Goal: Complete application form: Complete application form

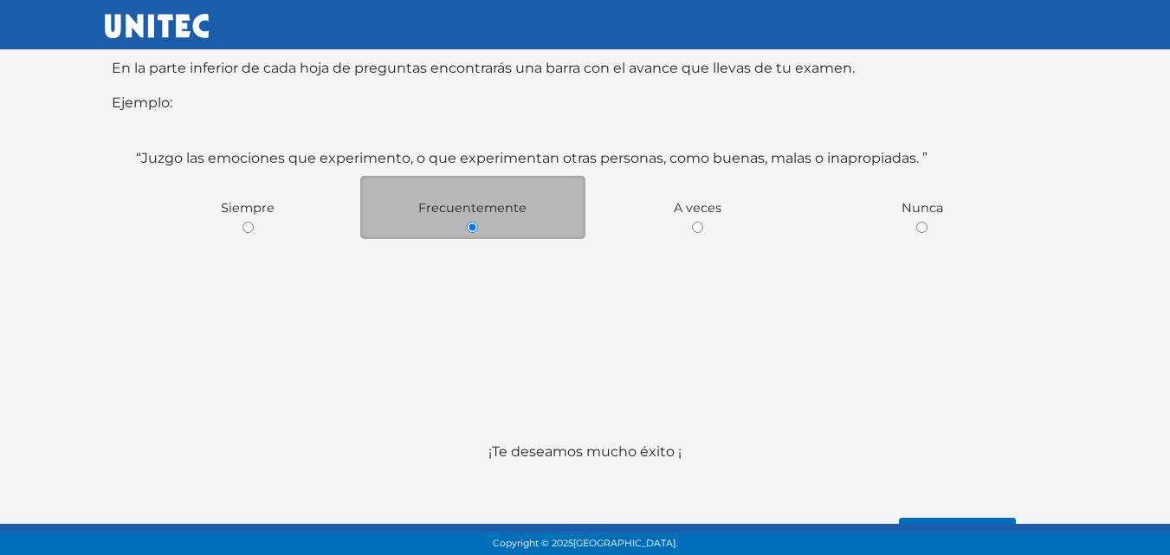
scroll to position [322, 0]
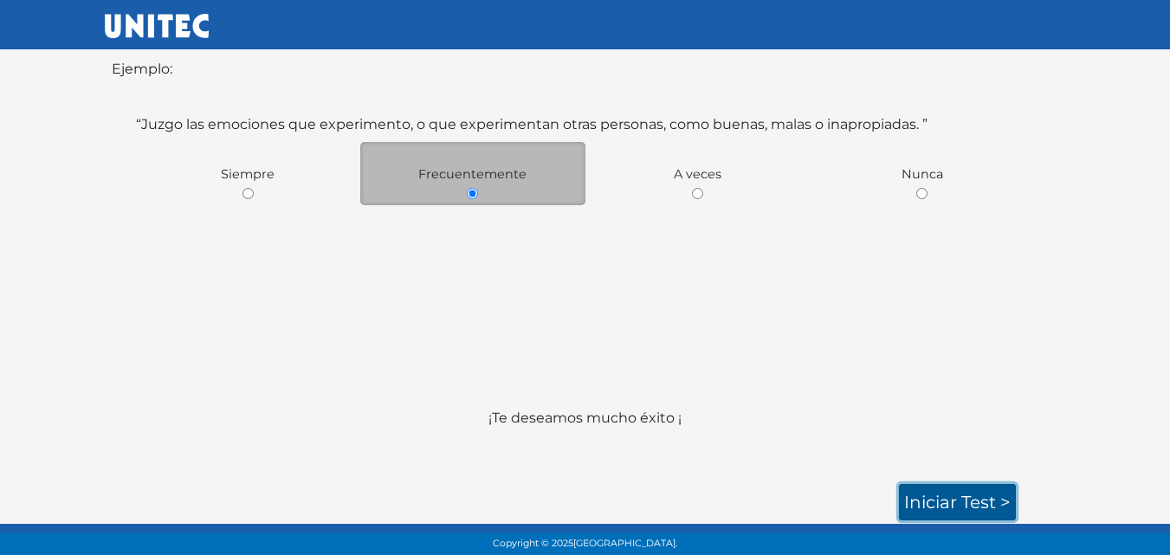
click at [954, 494] on link "Iniciar test >" at bounding box center [957, 502] width 117 height 36
click at [956, 501] on link "Iniciar test >" at bounding box center [957, 502] width 117 height 36
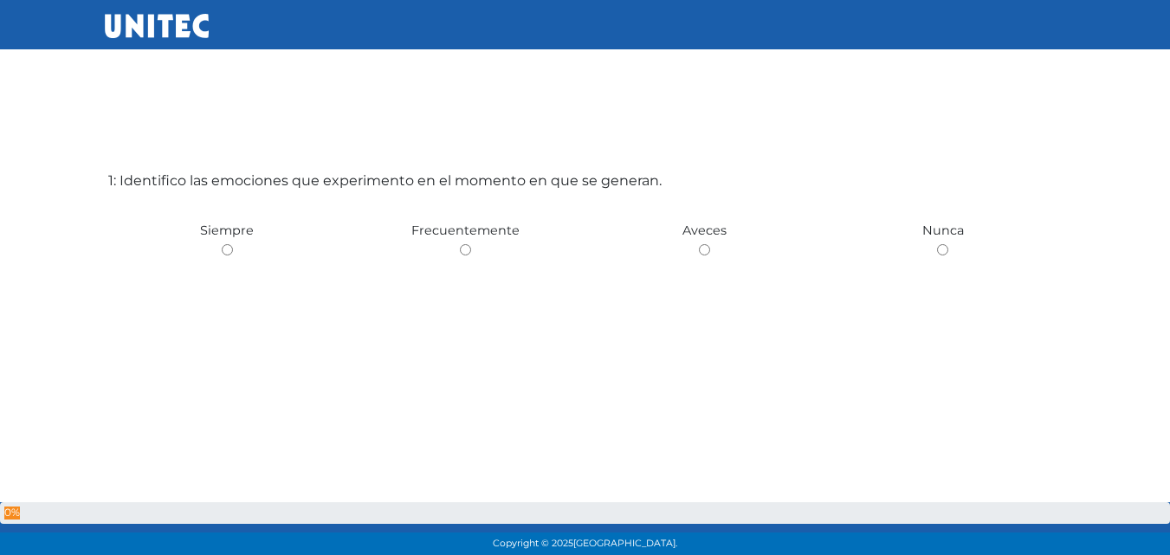
scroll to position [87, 0]
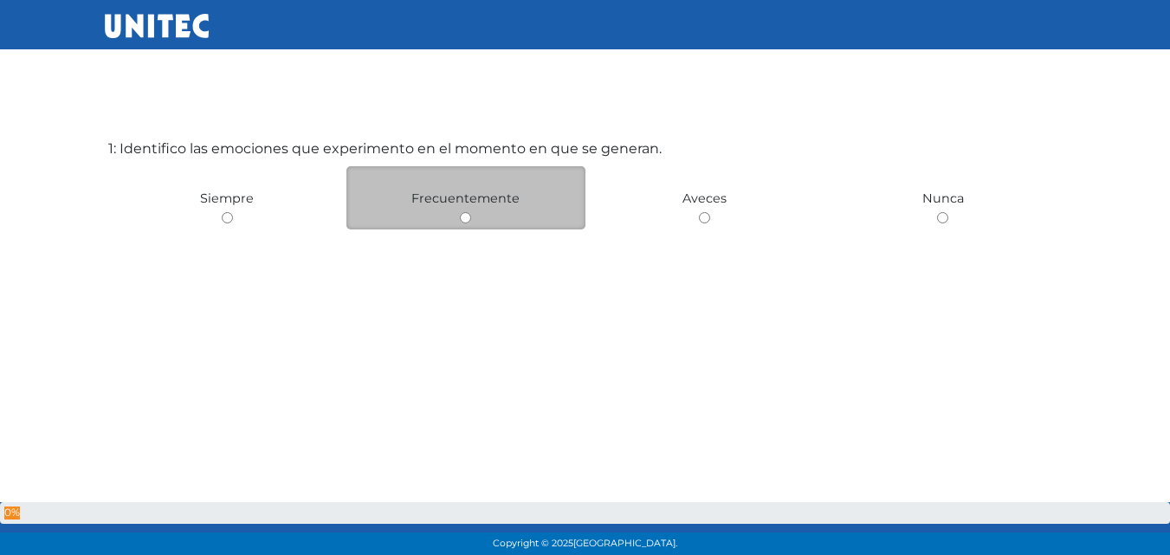
click at [464, 219] on input "radio" at bounding box center [465, 217] width 11 height 11
radio input "true"
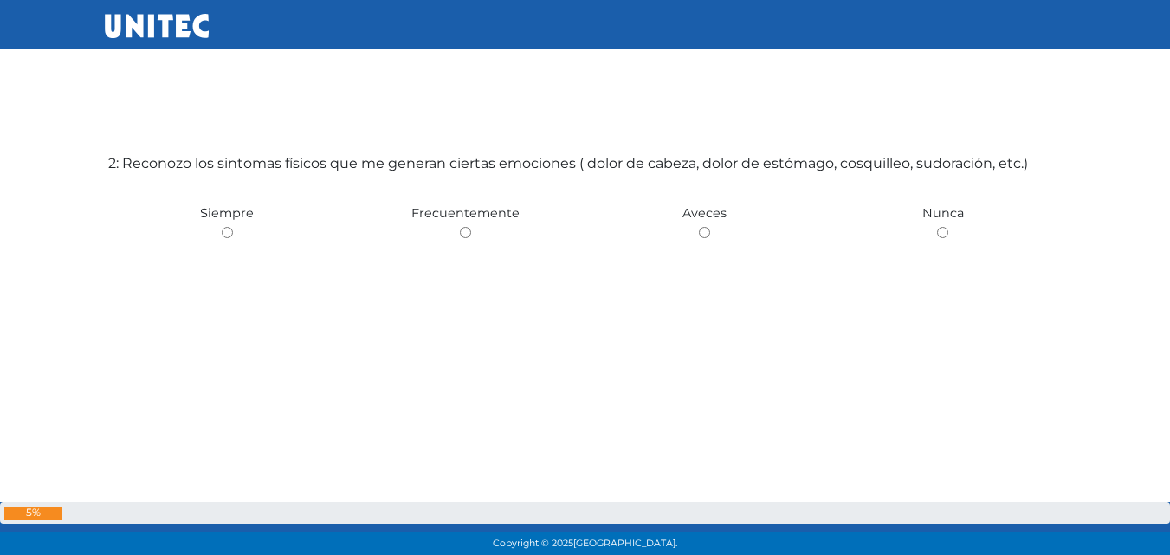
scroll to position [642, 0]
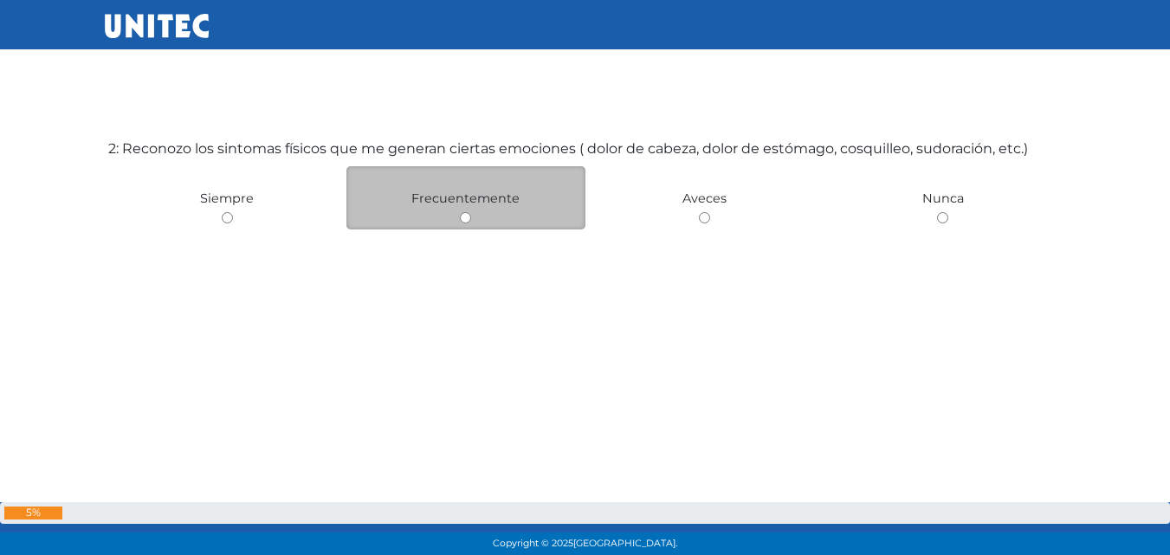
click at [469, 216] on input "radio" at bounding box center [465, 217] width 11 height 11
radio input "true"
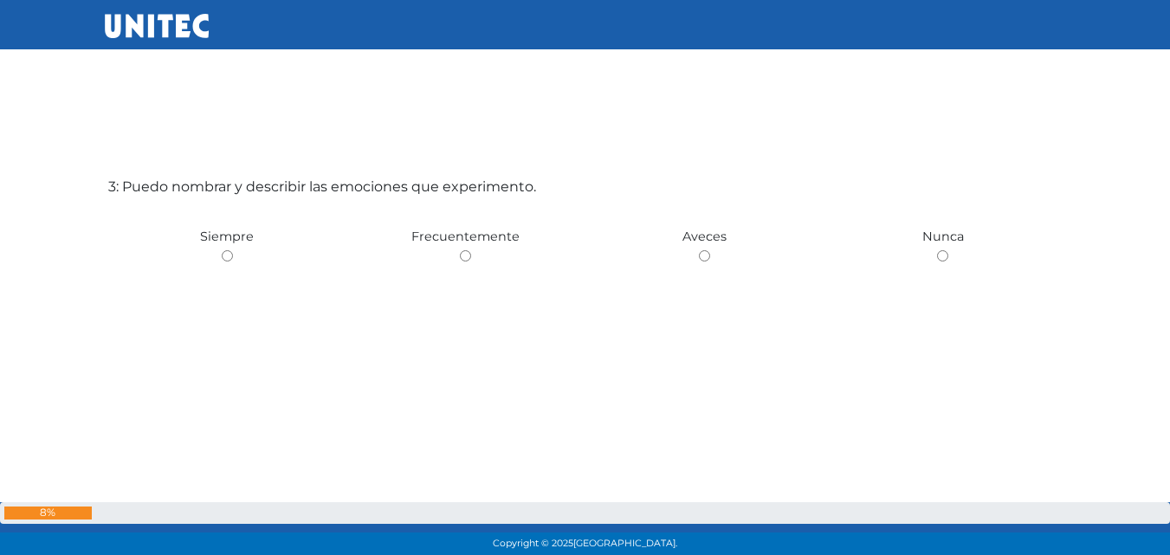
scroll to position [1197, 0]
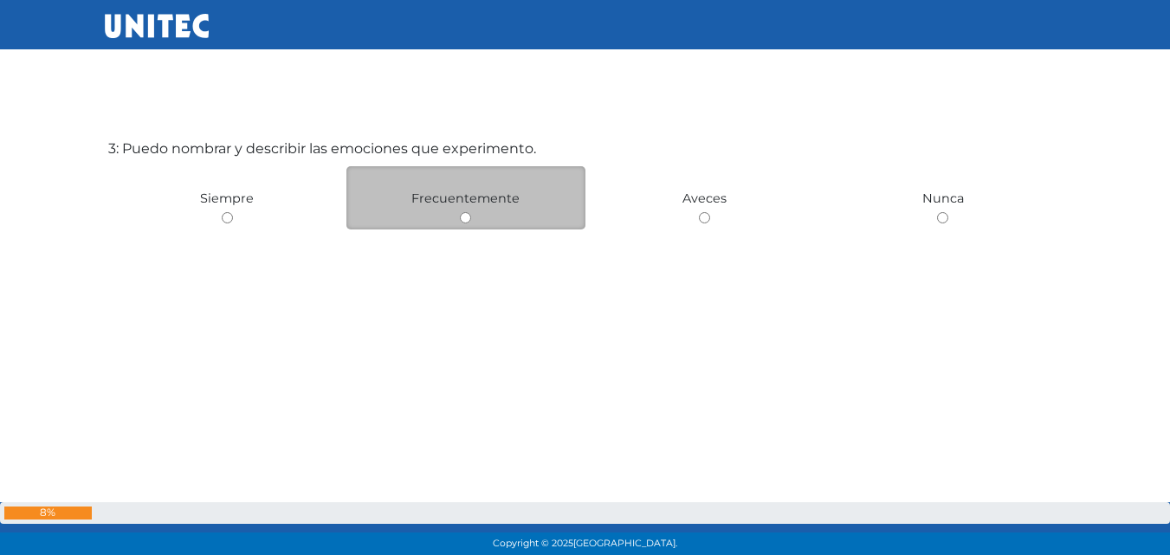
click at [463, 214] on input "radio" at bounding box center [465, 217] width 11 height 11
radio input "true"
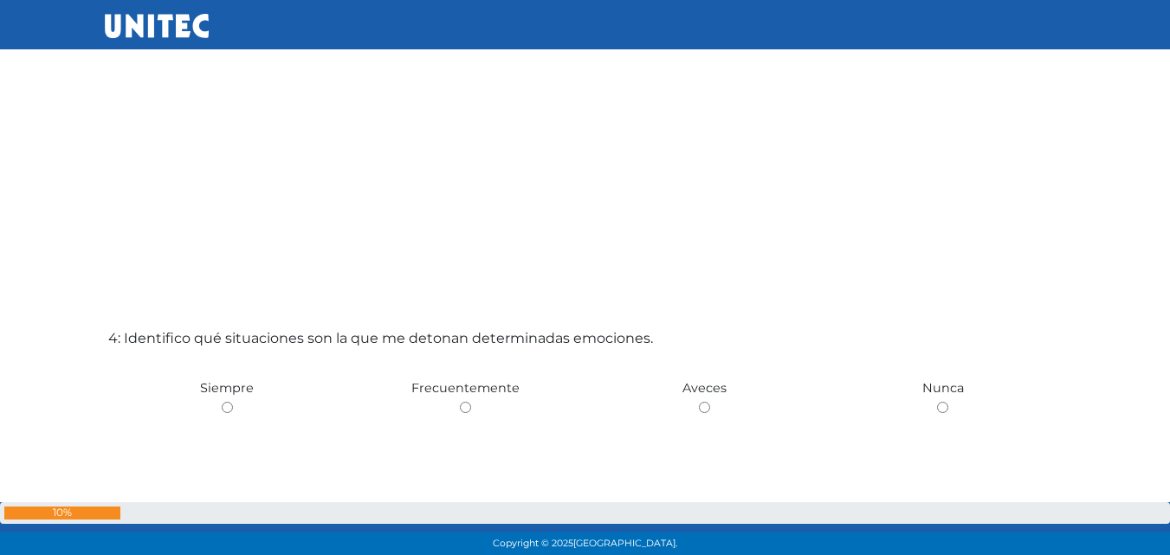
scroll to position [1676, 0]
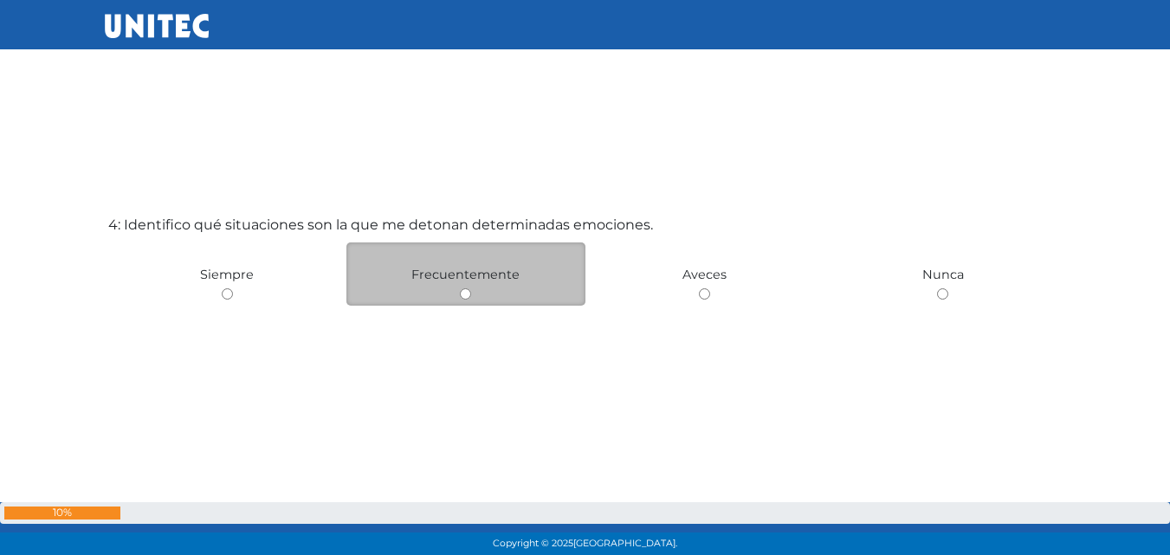
click at [464, 296] on input "radio" at bounding box center [465, 293] width 11 height 11
radio input "true"
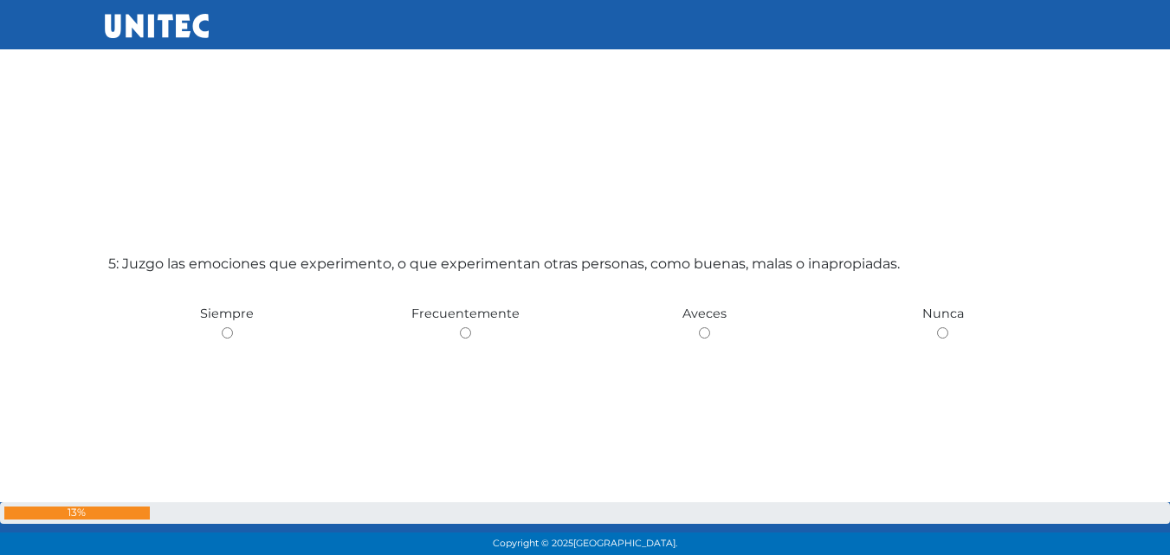
scroll to position [2230, 0]
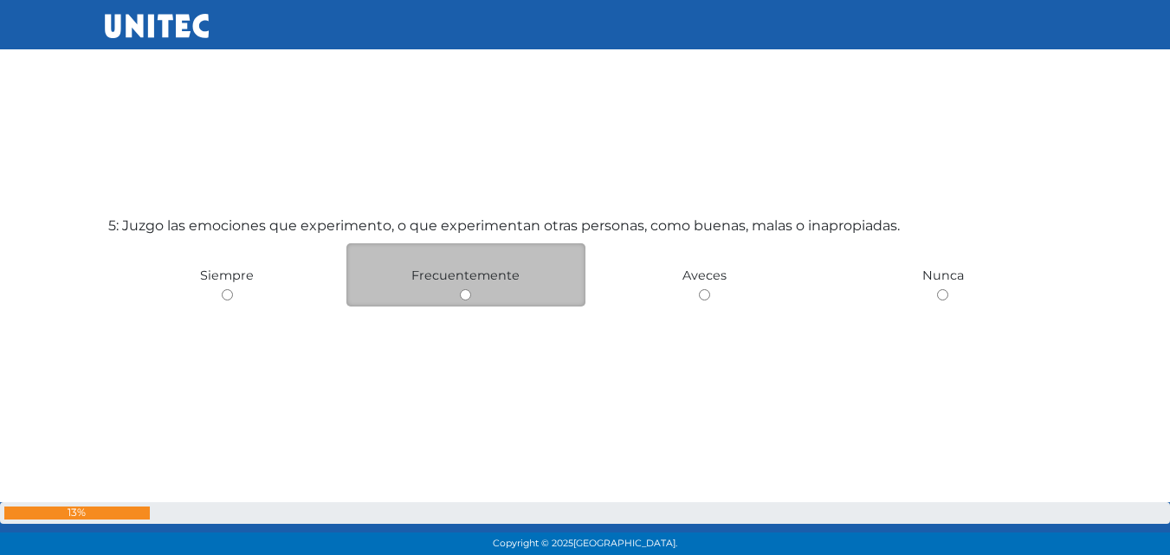
click at [464, 301] on input "radio" at bounding box center [465, 294] width 11 height 11
radio input "true"
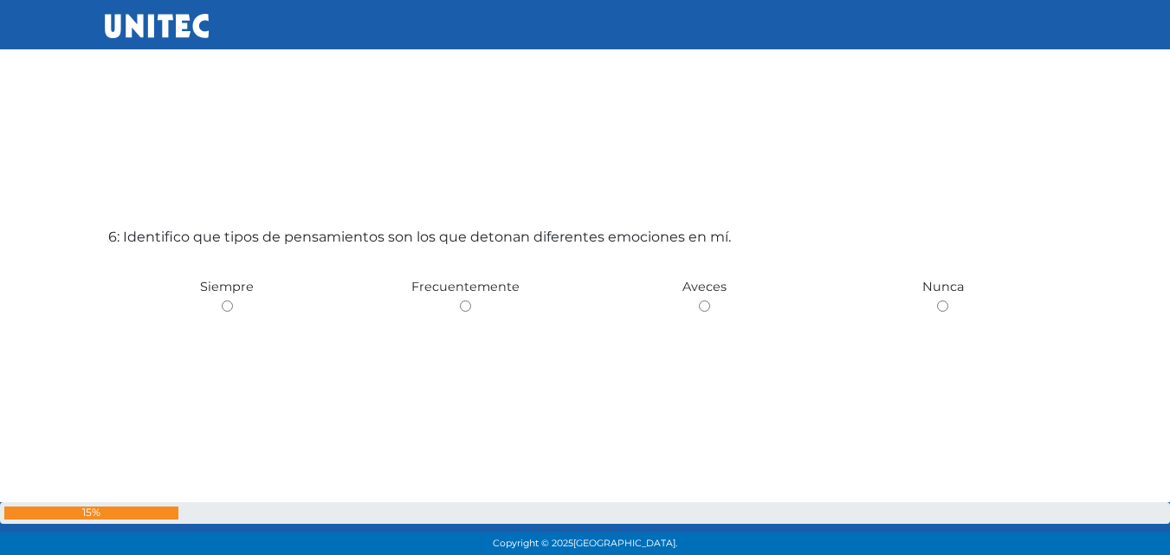
scroll to position [2862, 0]
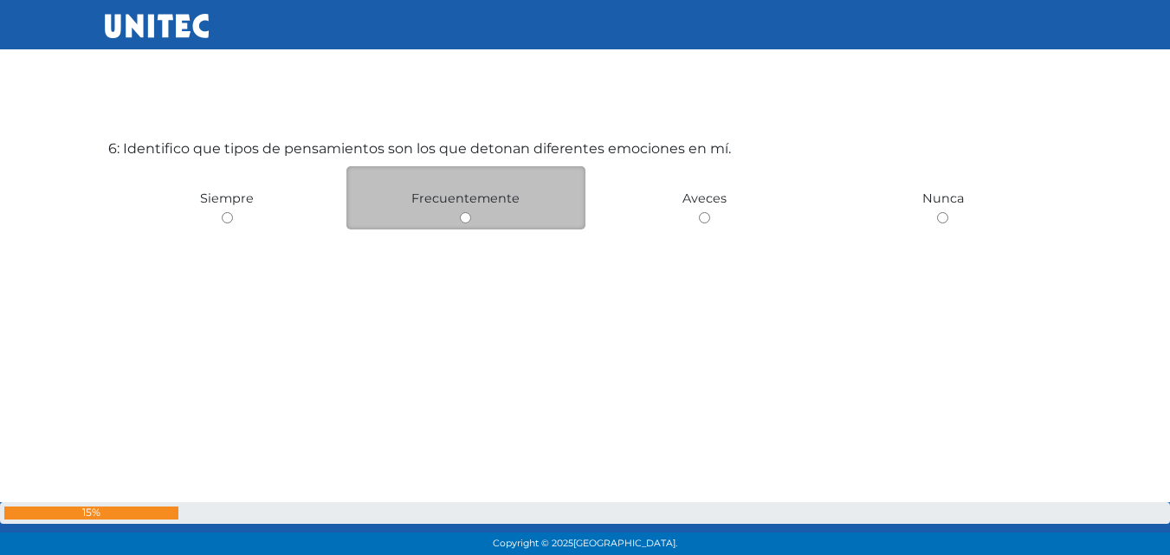
click at [469, 216] on input "radio" at bounding box center [465, 217] width 11 height 11
radio input "true"
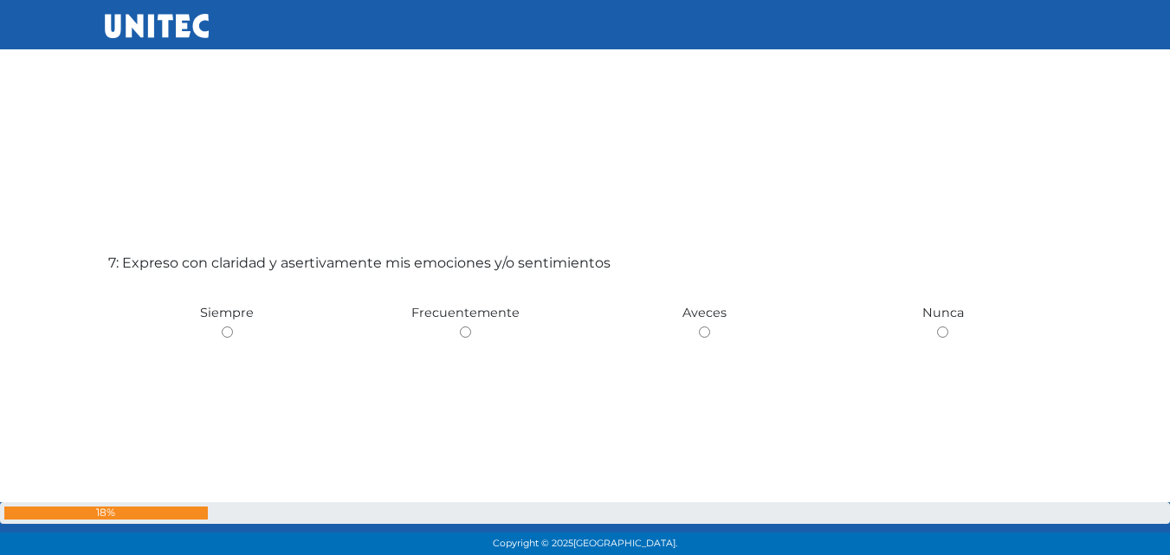
scroll to position [3341, 0]
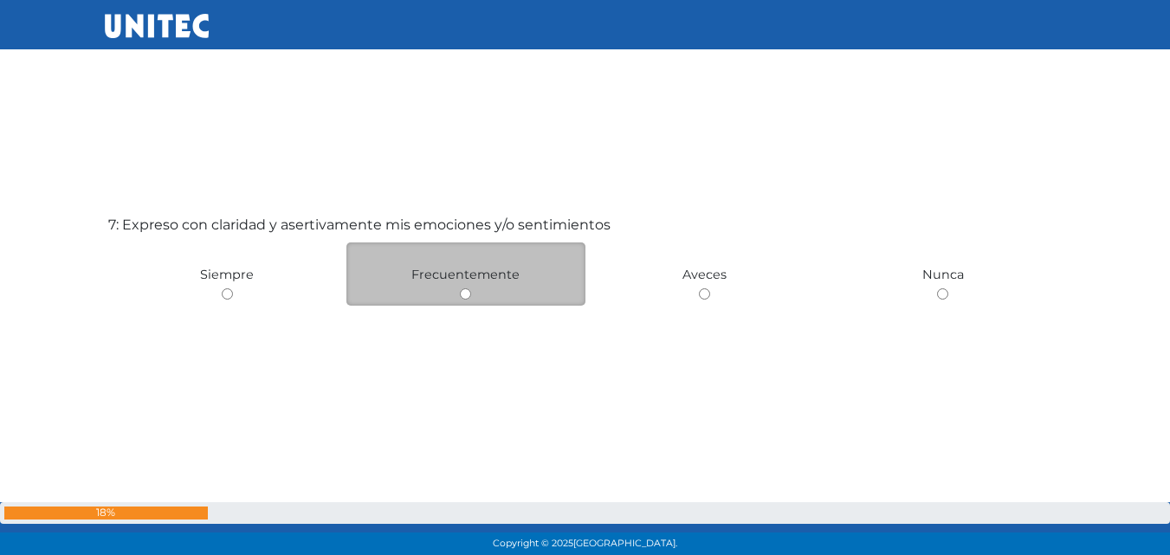
click at [464, 294] on input "radio" at bounding box center [465, 293] width 11 height 11
radio input "true"
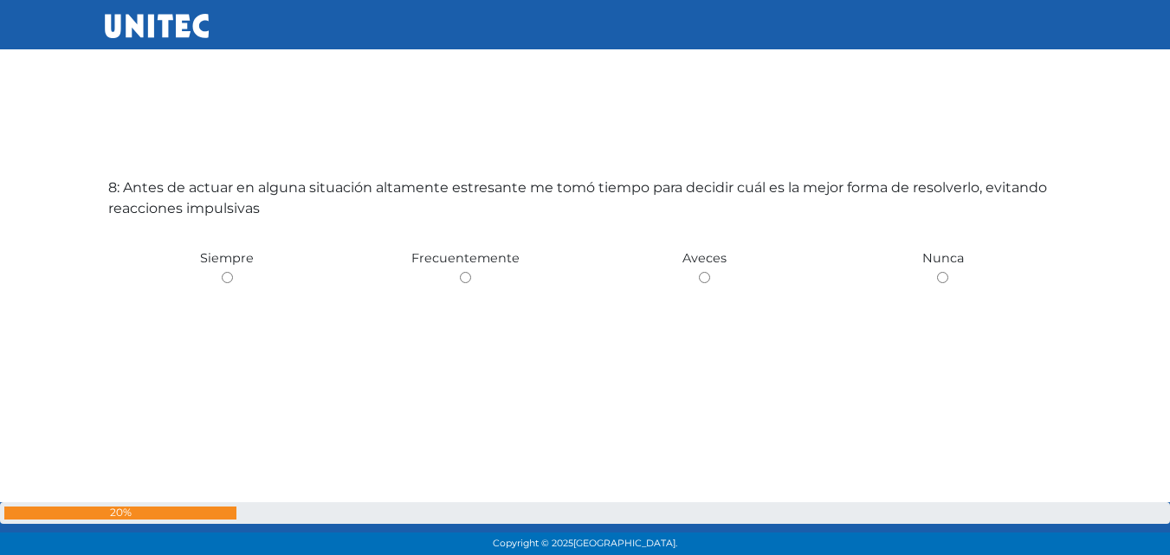
scroll to position [3972, 0]
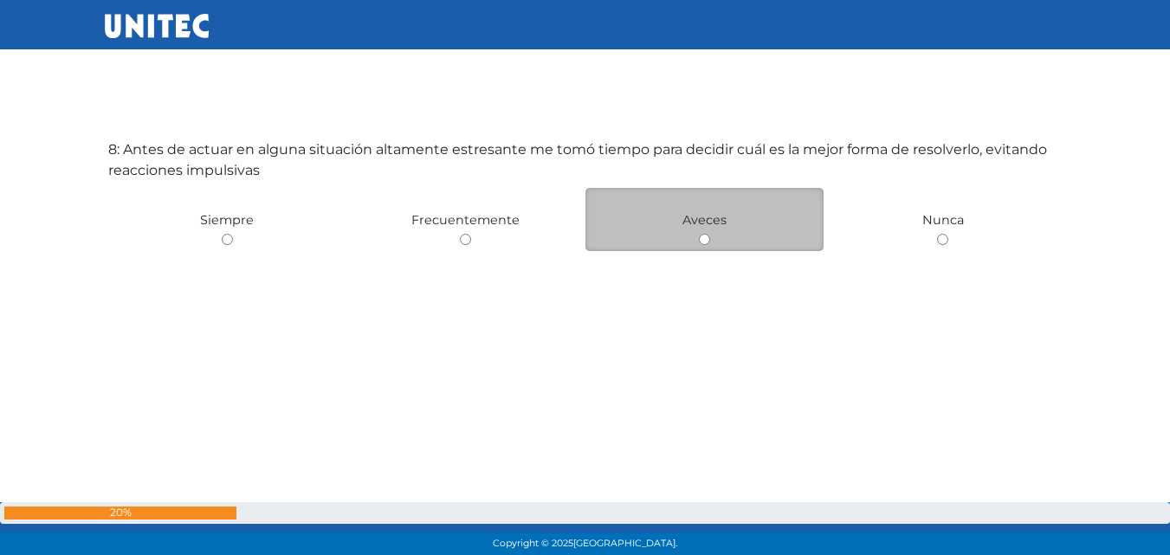
click at [703, 242] on input "radio" at bounding box center [704, 239] width 11 height 11
radio input "true"
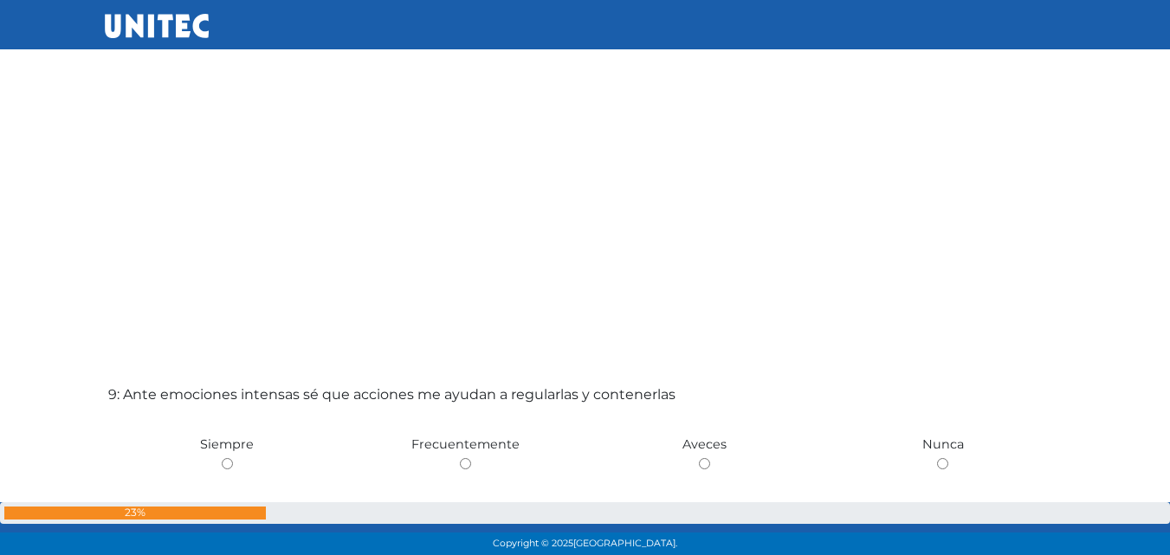
scroll to position [4528, 0]
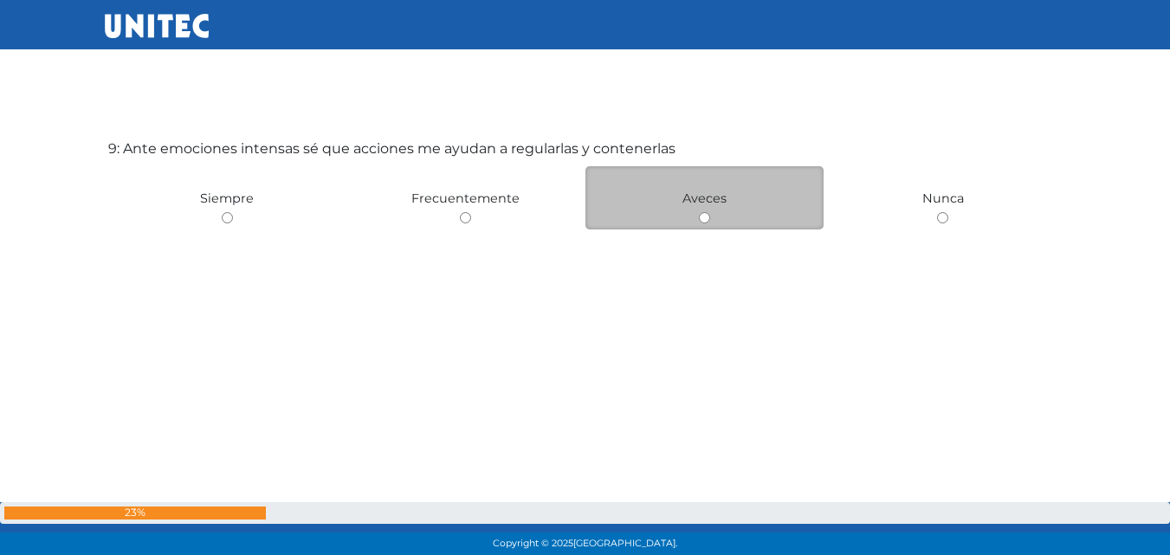
click at [708, 217] on input "radio" at bounding box center [704, 217] width 11 height 11
radio input "true"
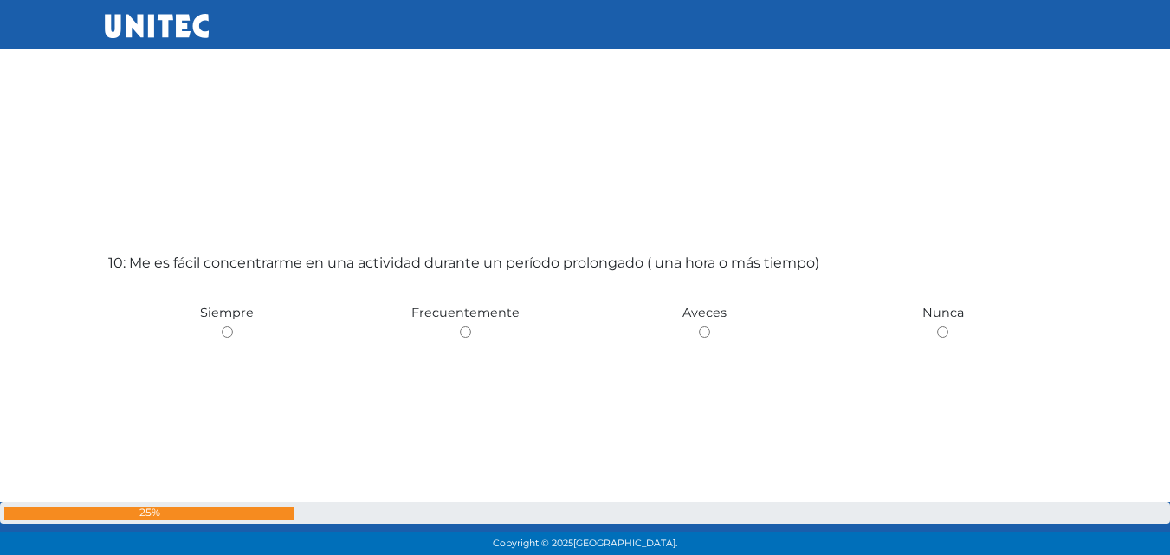
scroll to position [5045, 0]
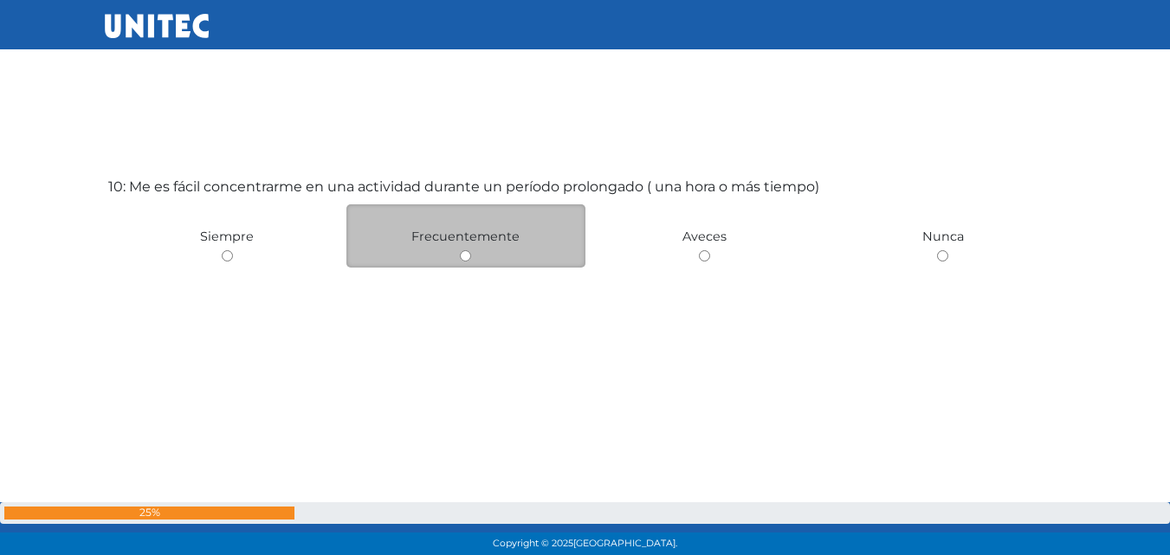
click at [468, 259] on input "radio" at bounding box center [465, 255] width 11 height 11
radio input "true"
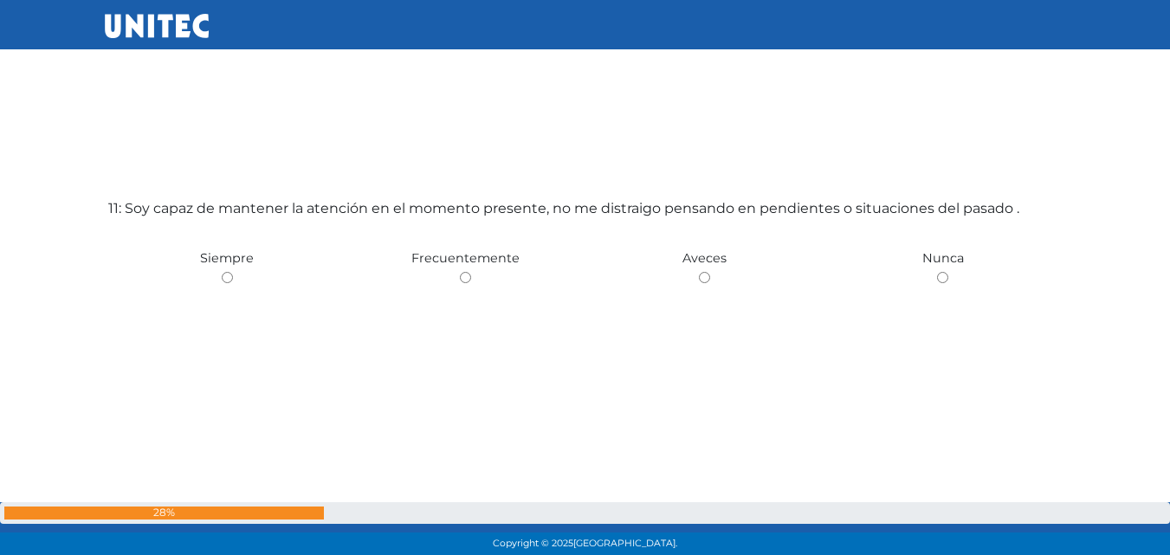
scroll to position [5638, 0]
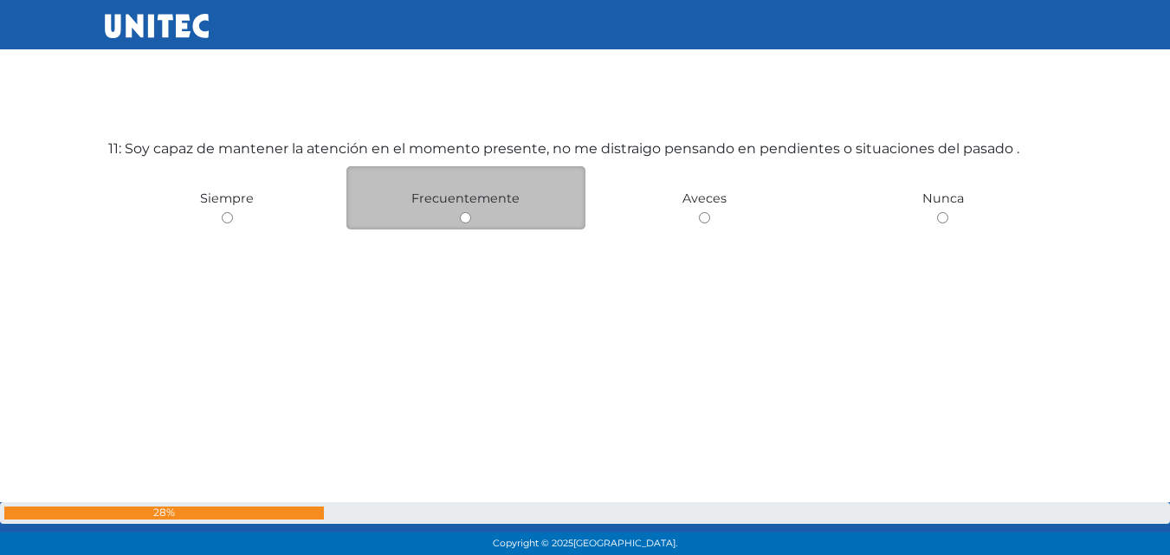
click at [479, 224] on div "Frecuentemente" at bounding box center [465, 197] width 239 height 63
click at [463, 217] on input "radio" at bounding box center [465, 217] width 11 height 11
radio input "true"
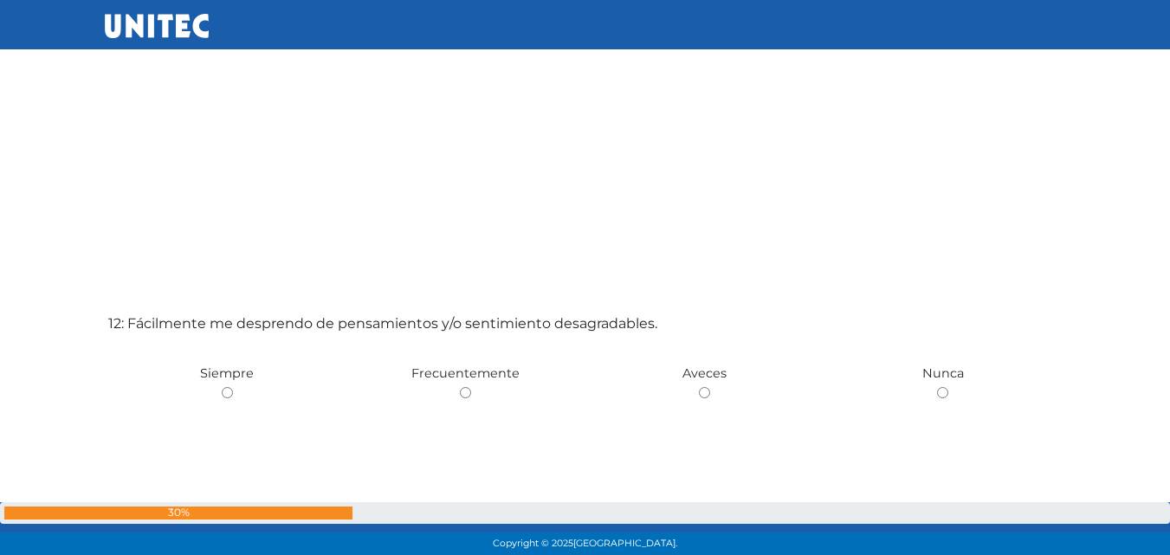
scroll to position [6194, 0]
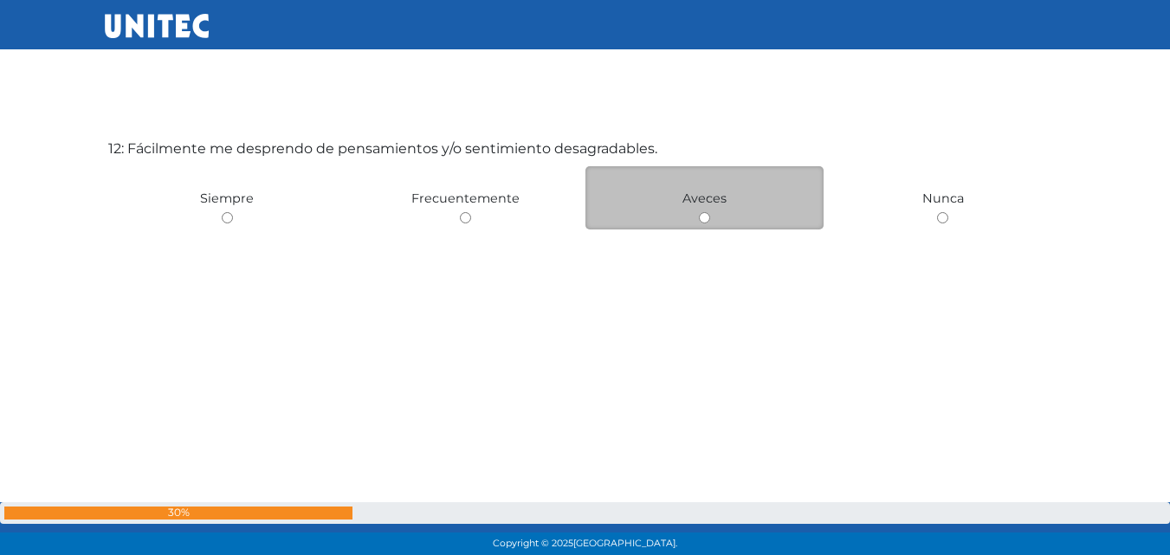
click at [713, 218] on div "Aveces" at bounding box center [704, 197] width 239 height 63
click at [699, 215] on input "radio" at bounding box center [704, 217] width 11 height 11
radio input "true"
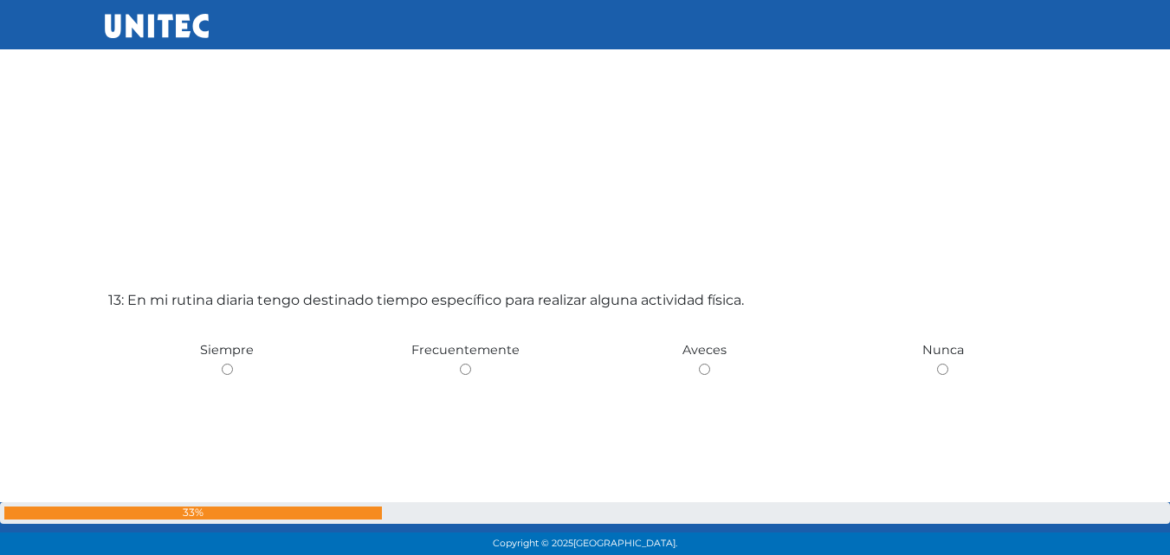
scroll to position [6749, 0]
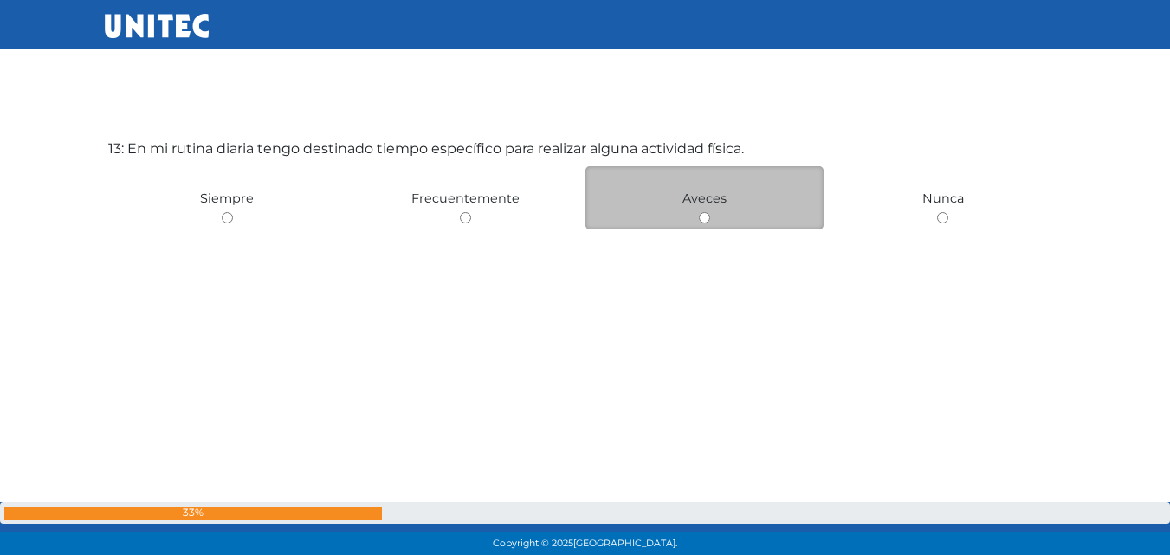
click at [703, 219] on input "radio" at bounding box center [704, 217] width 11 height 11
radio input "true"
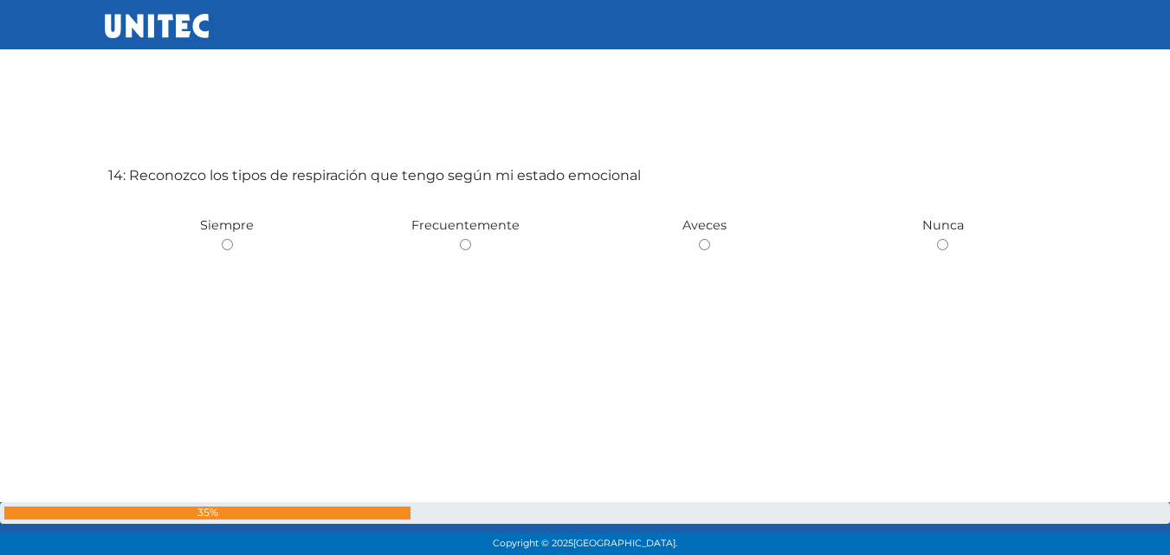
scroll to position [7304, 0]
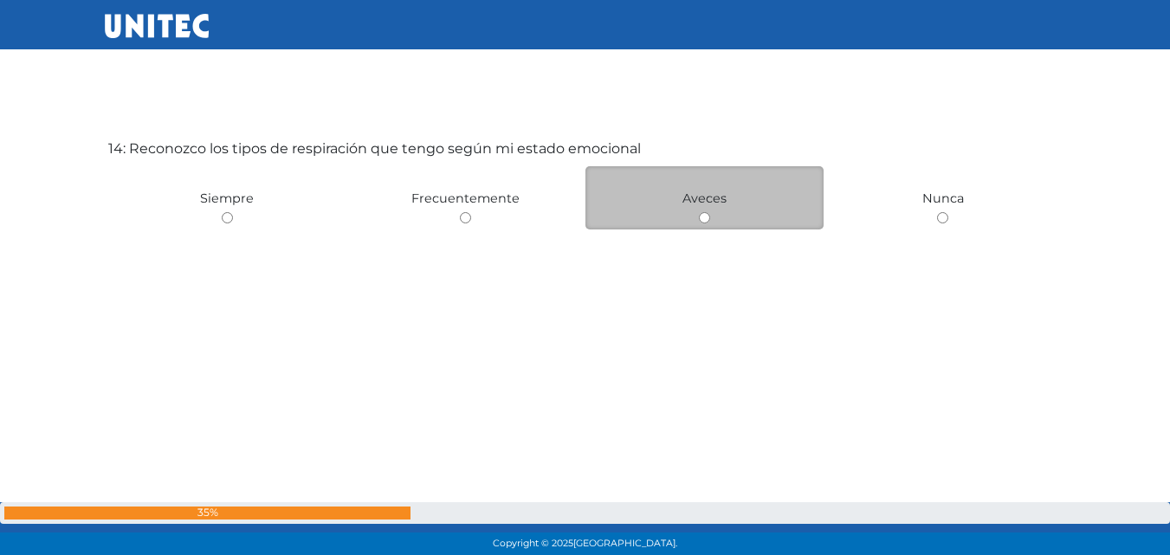
click at [702, 228] on div "Aveces" at bounding box center [704, 197] width 239 height 63
click at [702, 218] on input "radio" at bounding box center [704, 217] width 11 height 11
radio input "true"
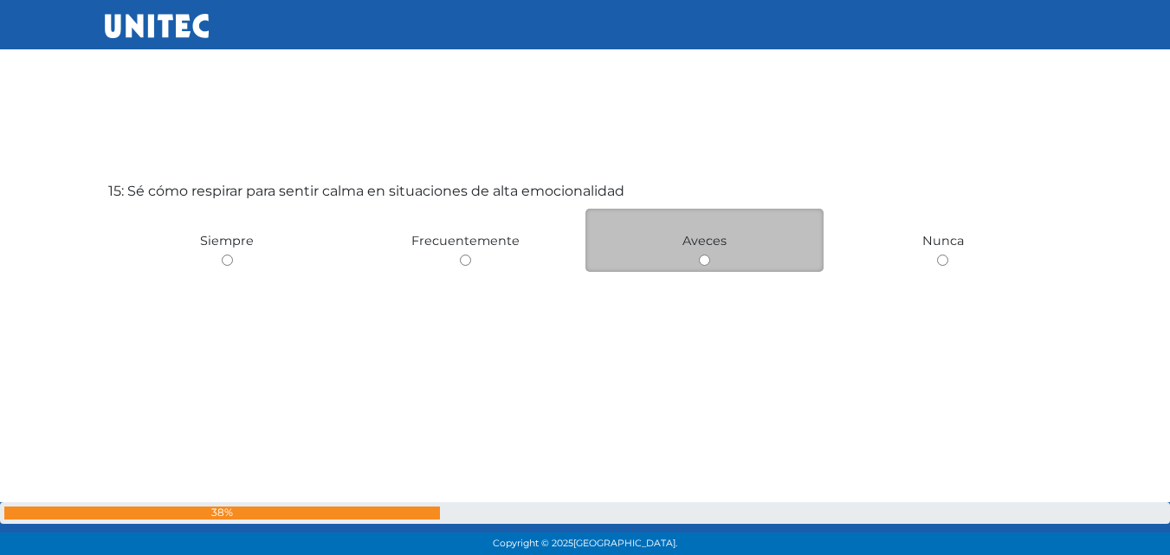
scroll to position [7859, 0]
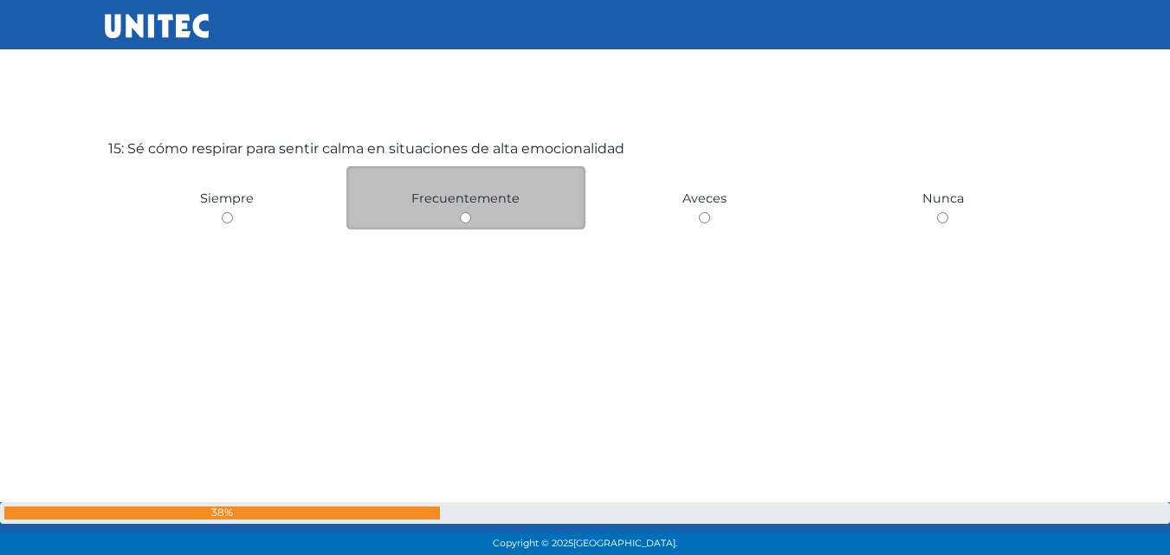
click at [474, 222] on div "Frecuentemente" at bounding box center [465, 197] width 239 height 63
click at [462, 216] on input "radio" at bounding box center [465, 217] width 11 height 11
radio input "true"
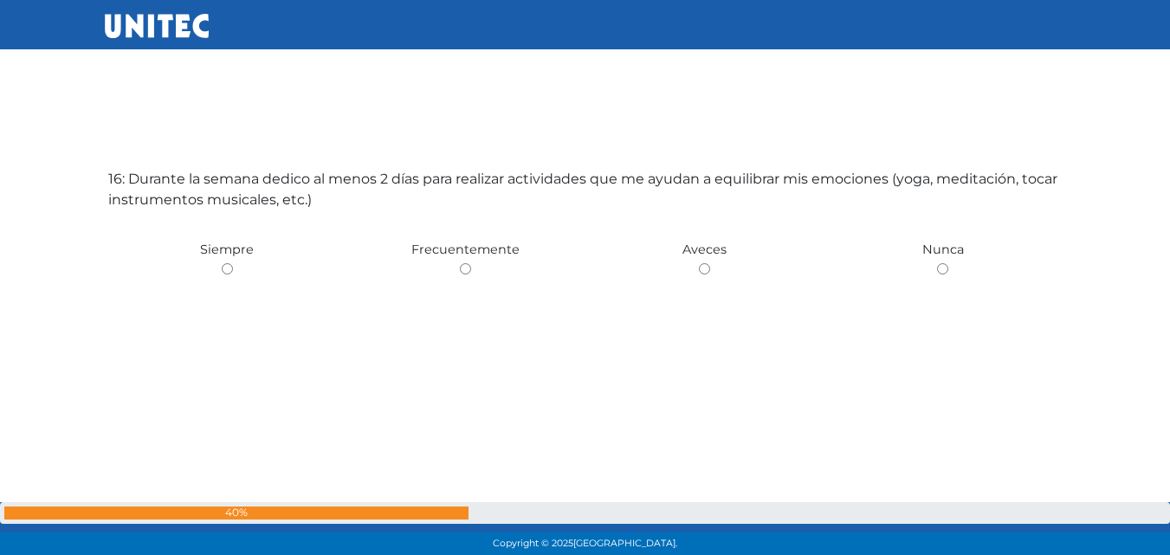
scroll to position [8460, 0]
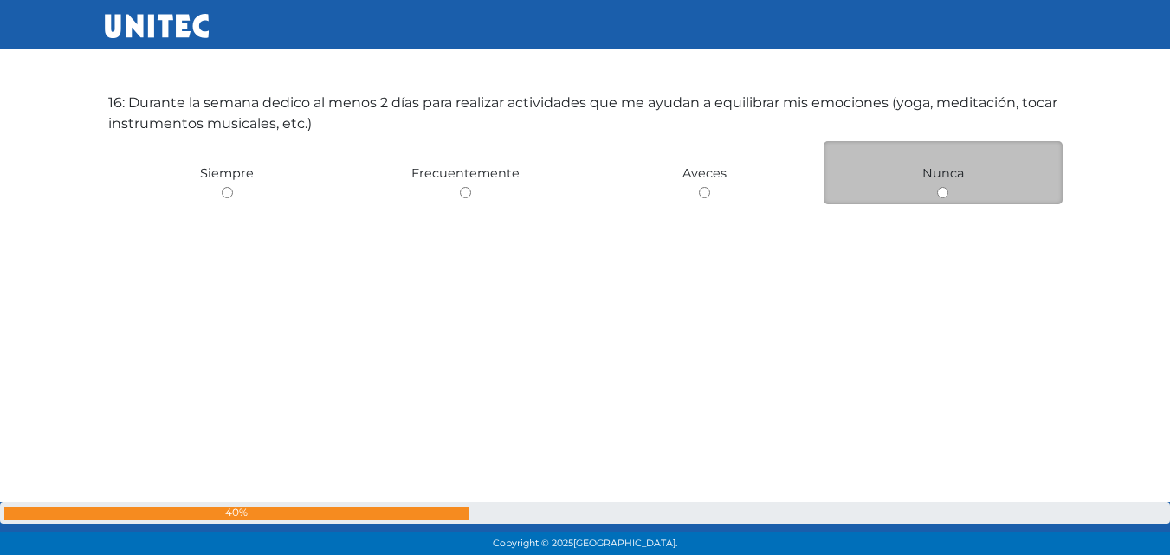
click at [943, 196] on input "radio" at bounding box center [942, 192] width 11 height 11
radio input "true"
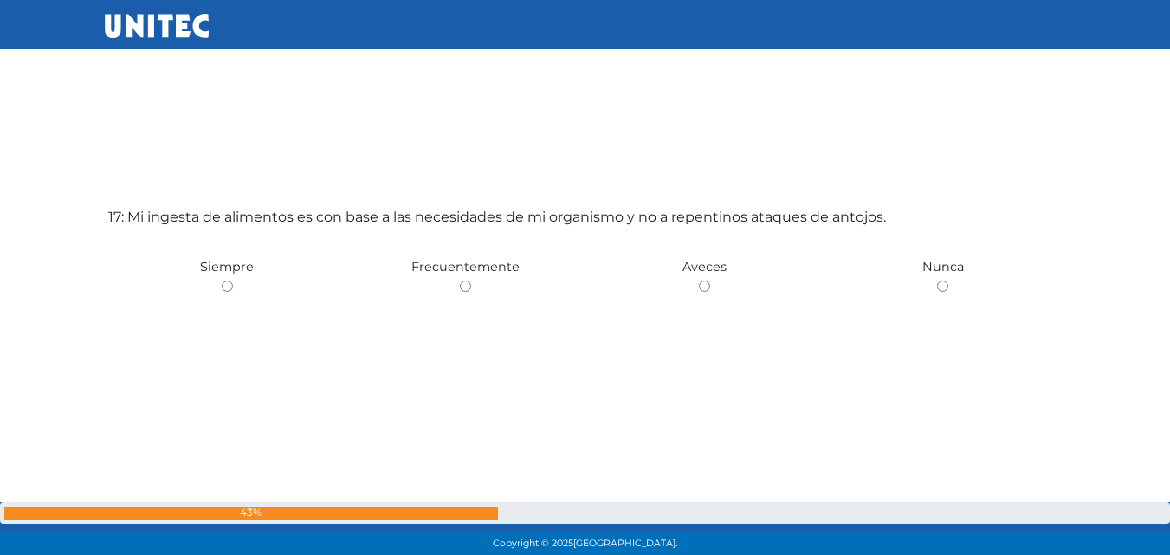
scroll to position [8939, 0]
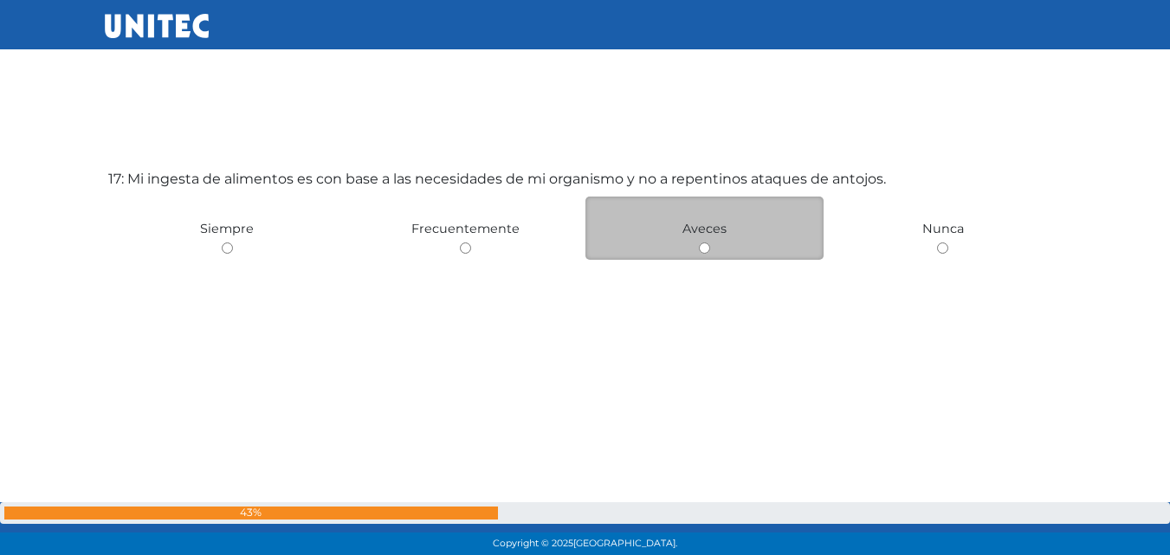
click at [710, 243] on div "Aveces" at bounding box center [704, 228] width 239 height 63
click at [700, 251] on input "radio" at bounding box center [704, 248] width 11 height 11
radio input "true"
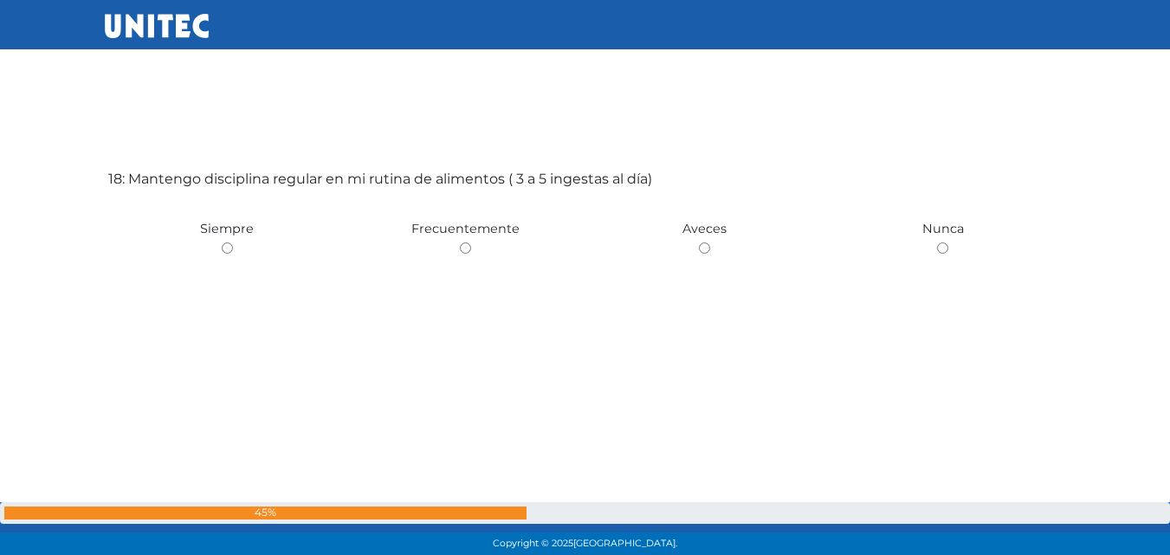
scroll to position [9532, 0]
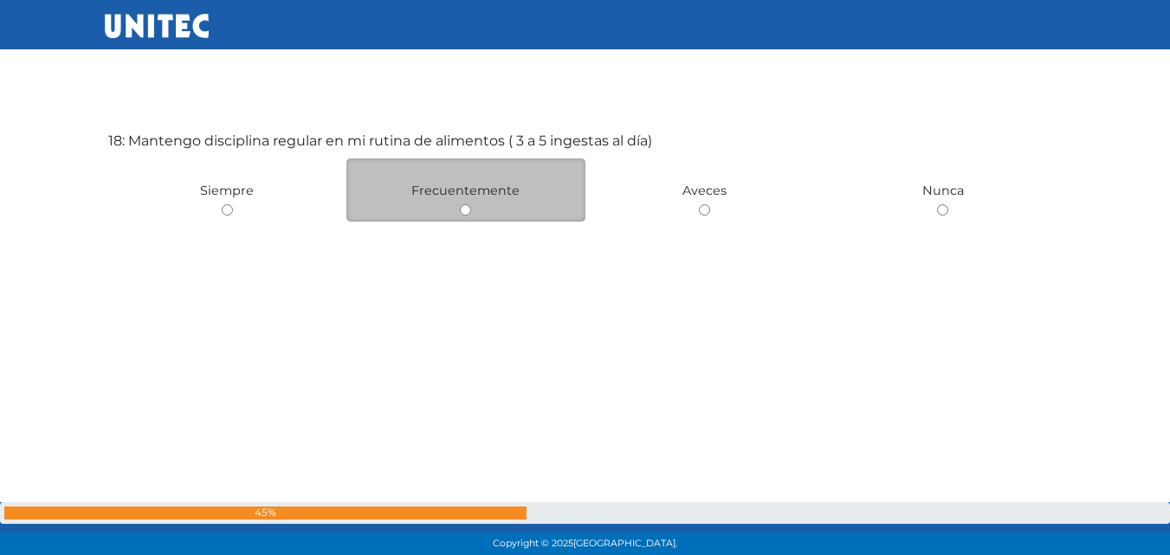
click at [463, 210] on input "radio" at bounding box center [465, 209] width 11 height 11
radio input "true"
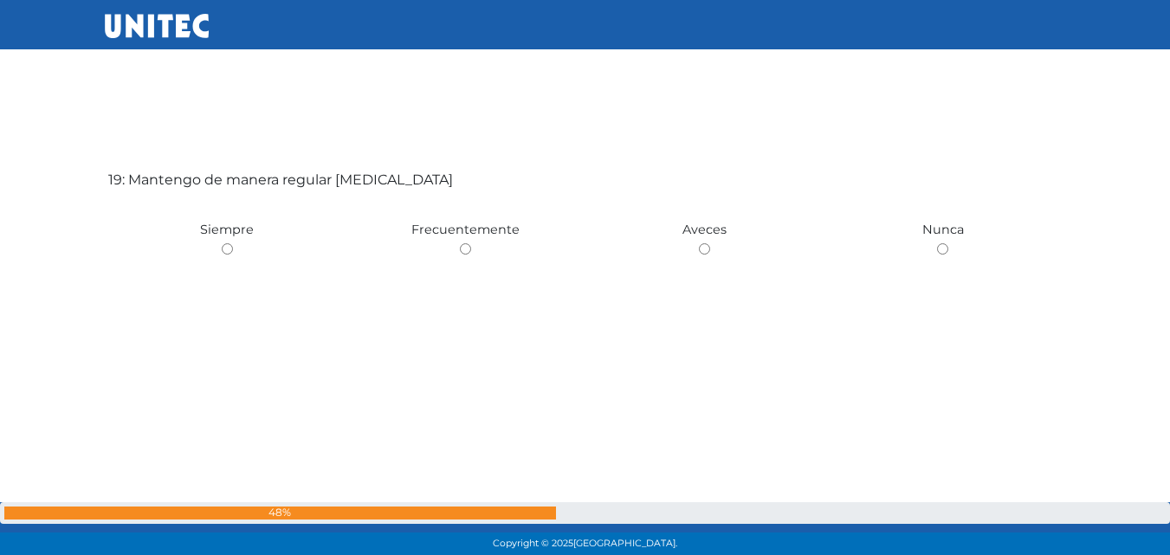
scroll to position [10087, 0]
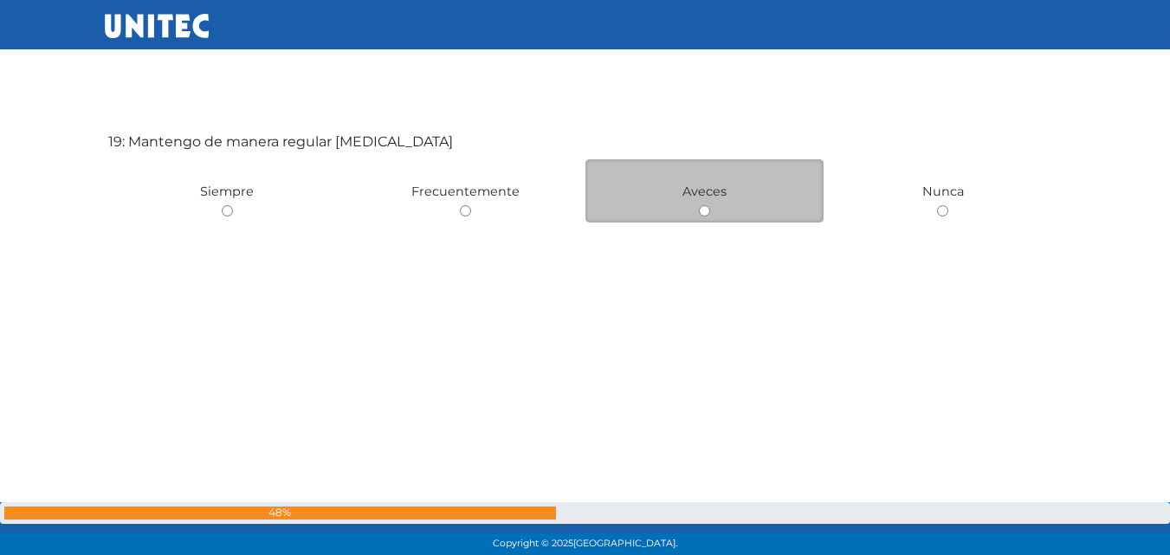
click at [704, 215] on input "radio" at bounding box center [704, 210] width 11 height 11
radio input "true"
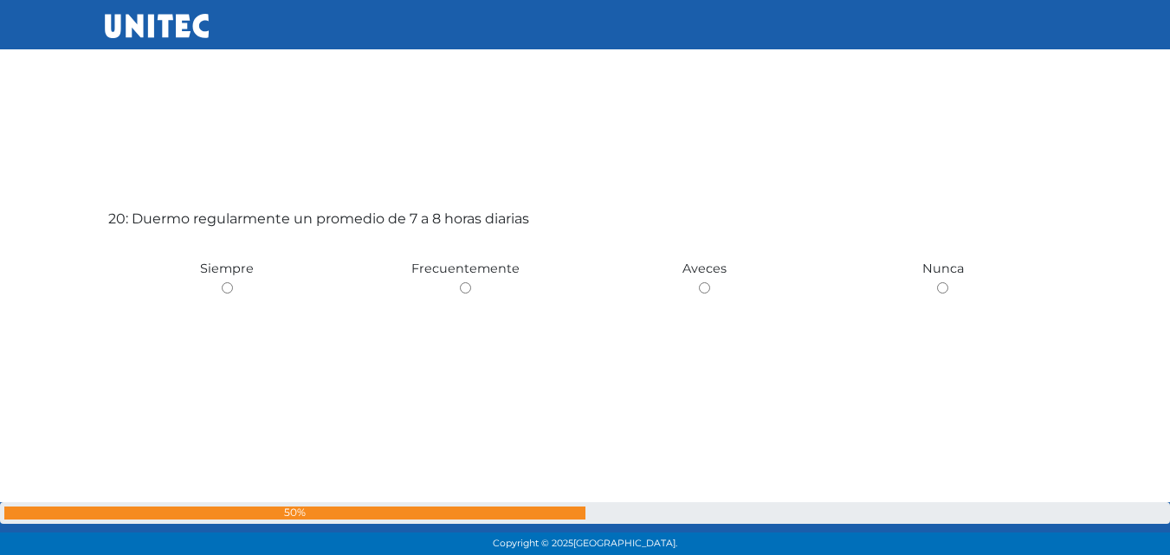
scroll to position [10603, 0]
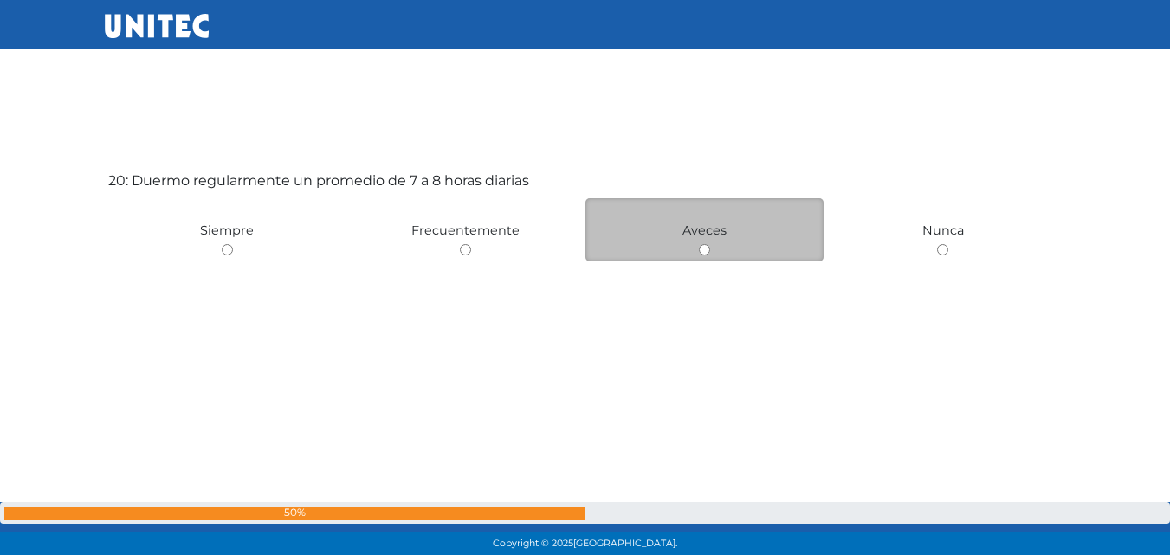
click at [692, 249] on div "Aveces" at bounding box center [704, 229] width 239 height 63
click at [710, 254] on div "Aveces" at bounding box center [704, 229] width 239 height 63
click at [705, 247] on input "radio" at bounding box center [704, 249] width 11 height 11
radio input "true"
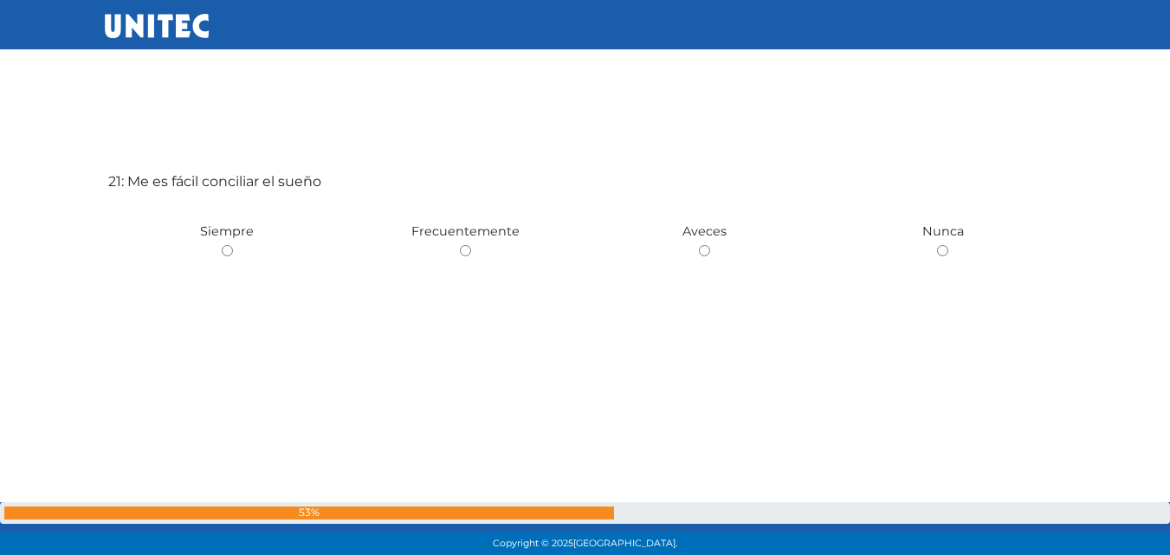
scroll to position [11233, 0]
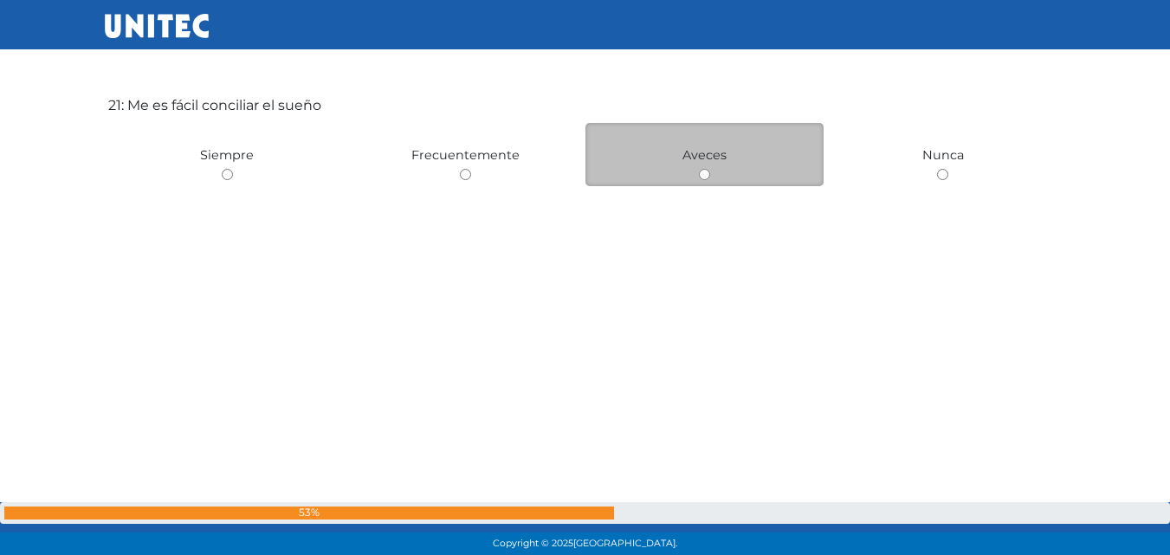
click at [699, 178] on input "radio" at bounding box center [704, 174] width 11 height 11
radio input "true"
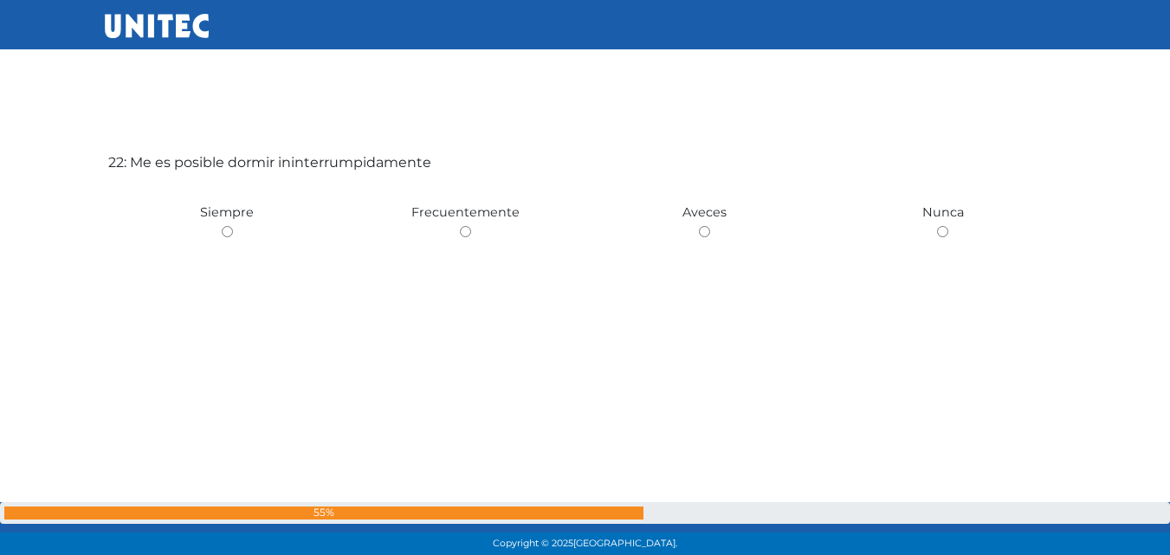
scroll to position [11745, 0]
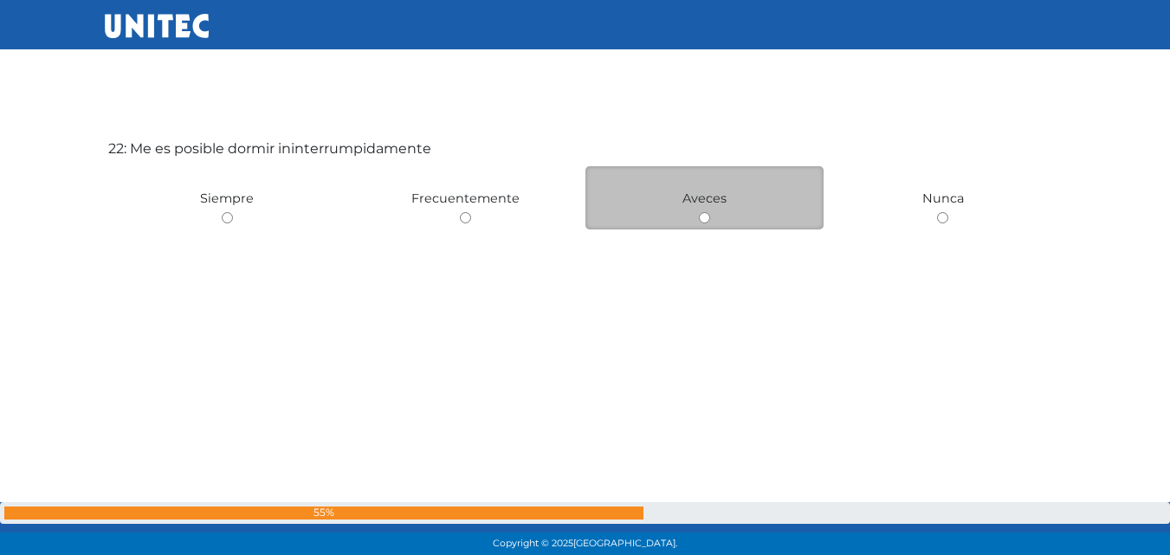
click at [704, 215] on input "radio" at bounding box center [704, 217] width 11 height 11
radio input "true"
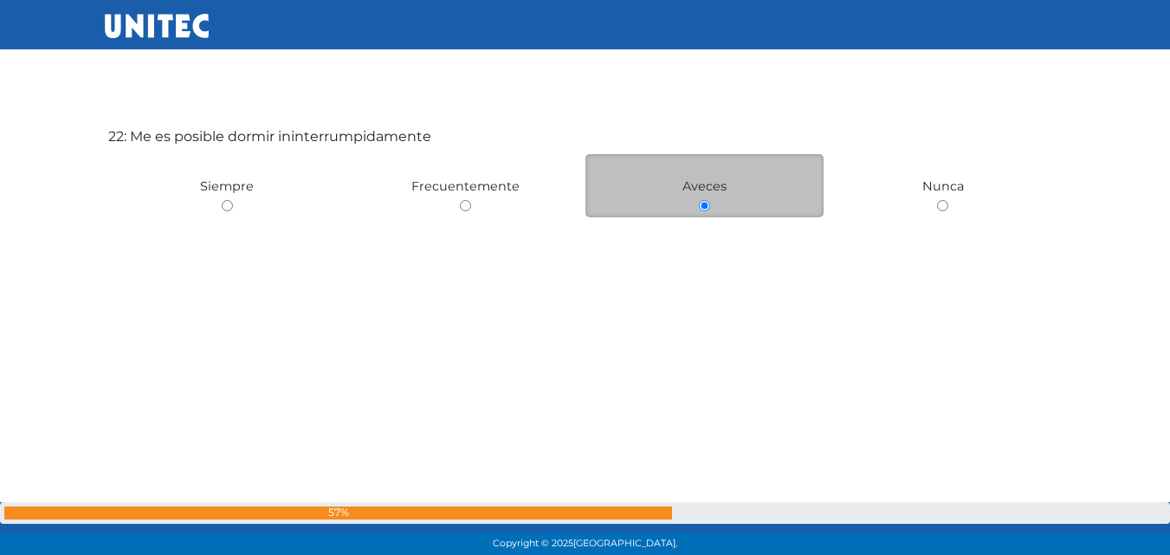
click at [704, 215] on div "22: Me es posible dormir ininterrumpidamente Siempre Frecuentemente Aveces Nunca" at bounding box center [585, 265] width 961 height 555
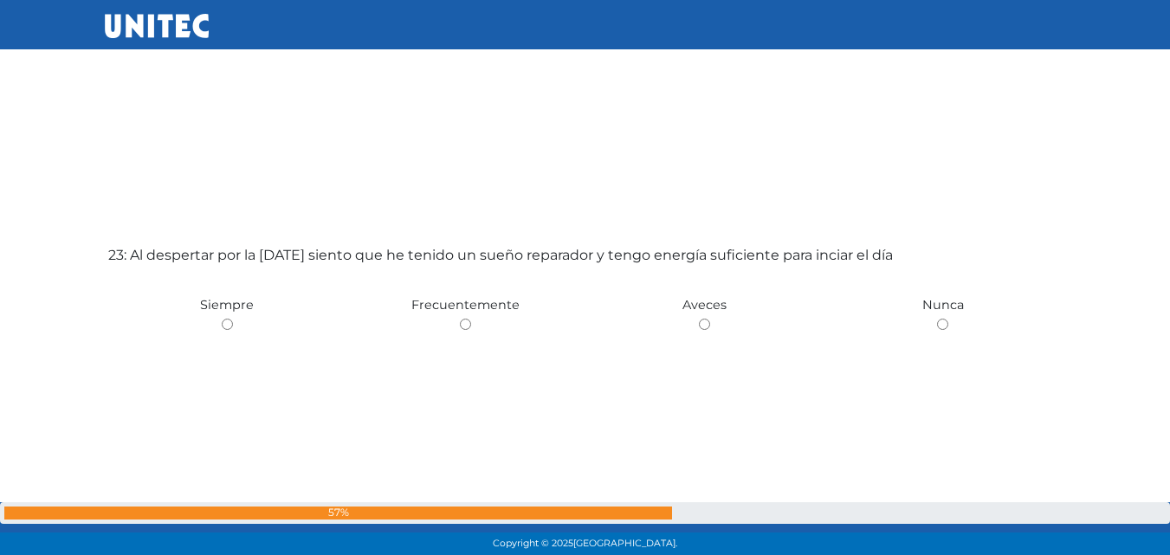
scroll to position [12308, 0]
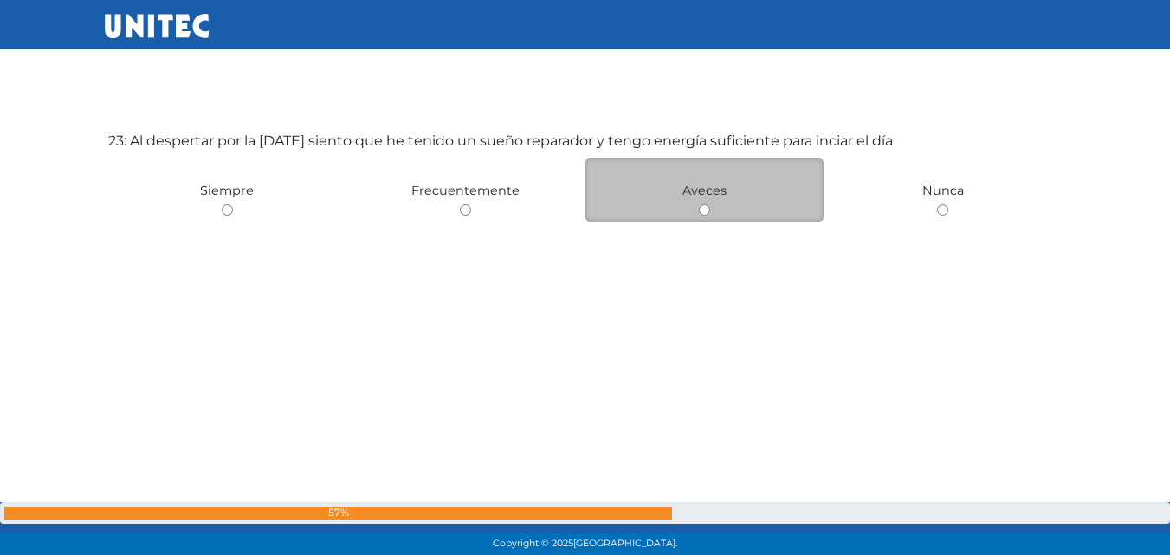
click at [712, 210] on div "Aveces" at bounding box center [704, 189] width 239 height 63
click at [700, 210] on input "radio" at bounding box center [704, 209] width 11 height 11
radio input "true"
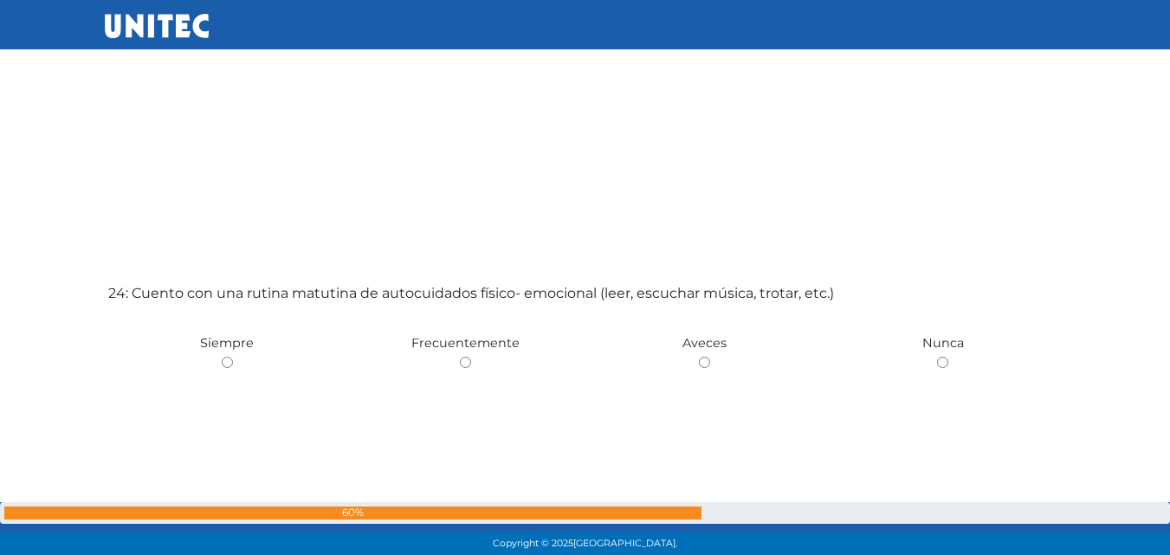
scroll to position [12786, 0]
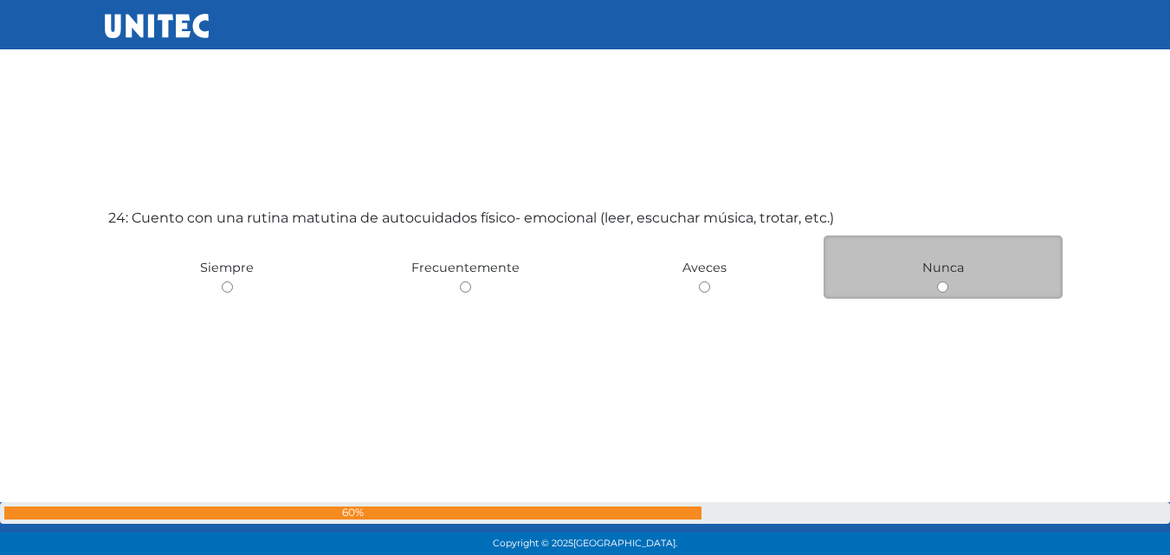
click at [949, 290] on div "Nunca" at bounding box center [943, 267] width 239 height 63
click at [935, 287] on div "Nunca" at bounding box center [943, 267] width 239 height 63
click at [946, 286] on input "radio" at bounding box center [942, 286] width 11 height 11
radio input "true"
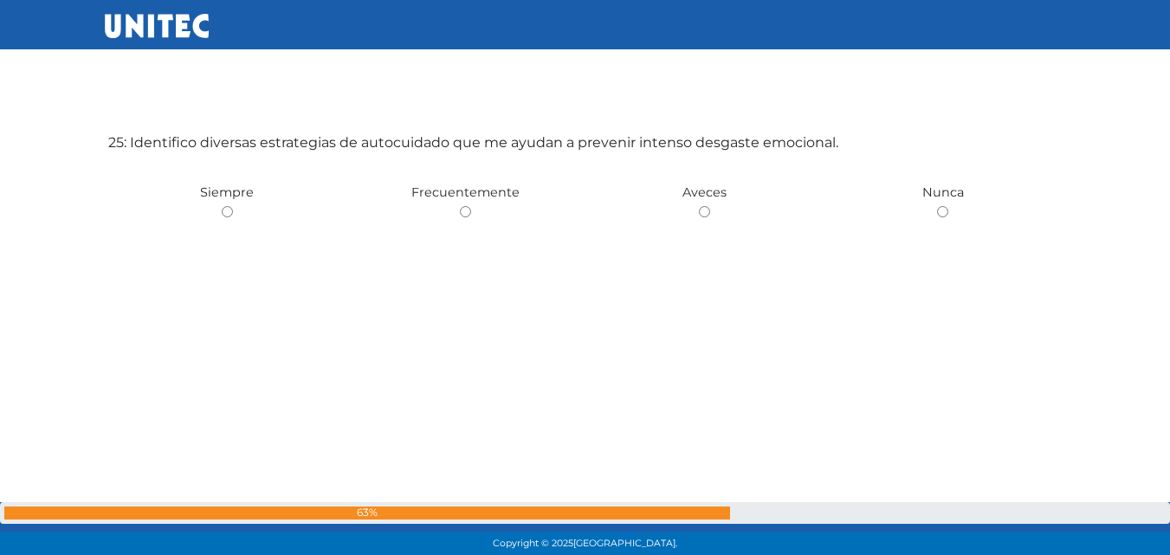
scroll to position [13454, 0]
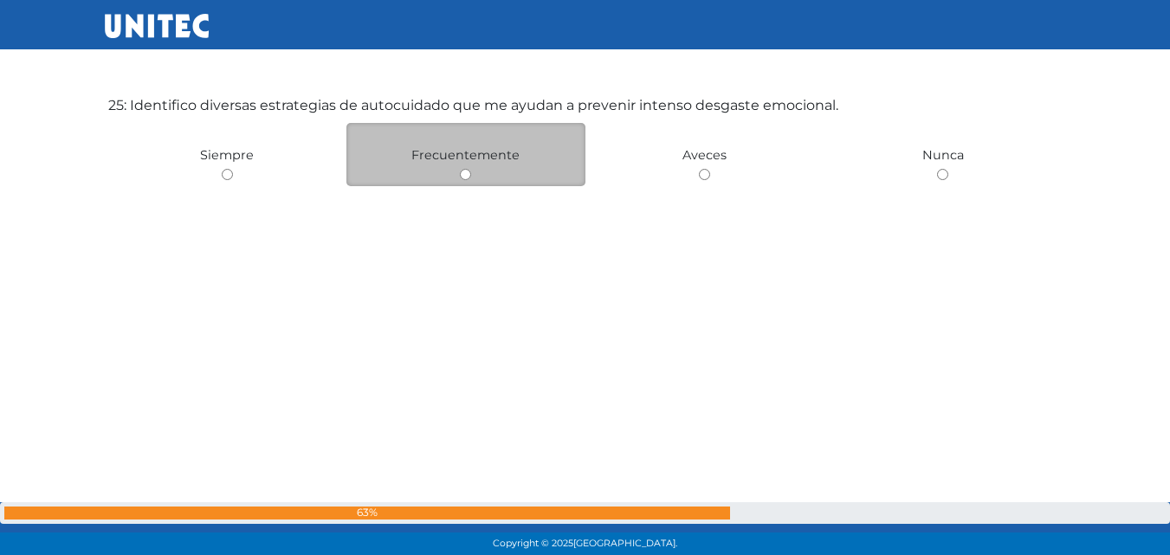
click at [472, 172] on div "Frecuentemente" at bounding box center [465, 154] width 239 height 63
click at [458, 172] on div "Frecuentemente" at bounding box center [465, 154] width 239 height 63
click at [467, 175] on input "radio" at bounding box center [465, 174] width 11 height 11
radio input "true"
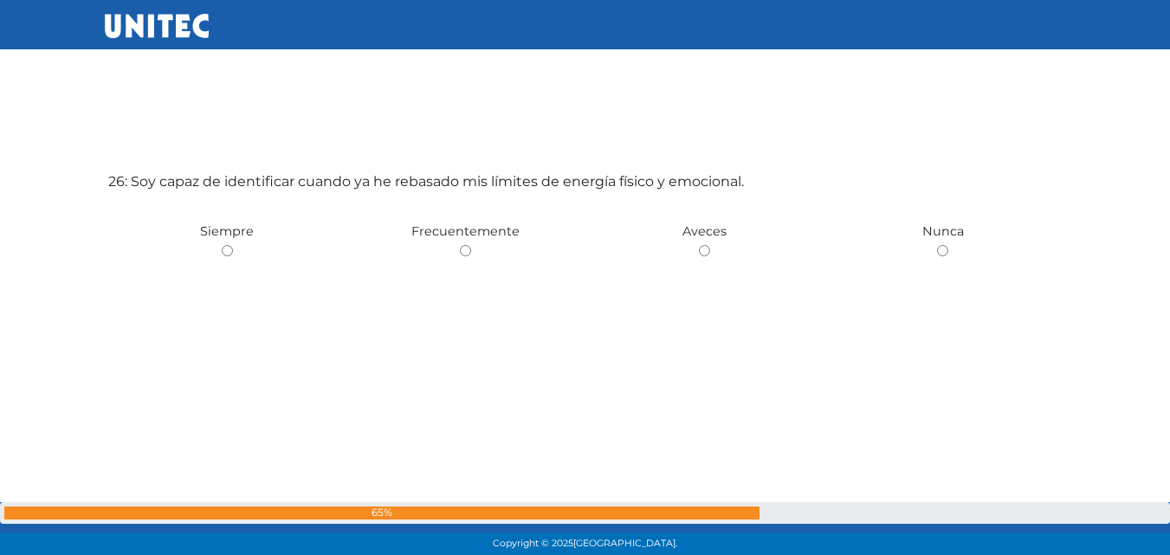
scroll to position [13971, 0]
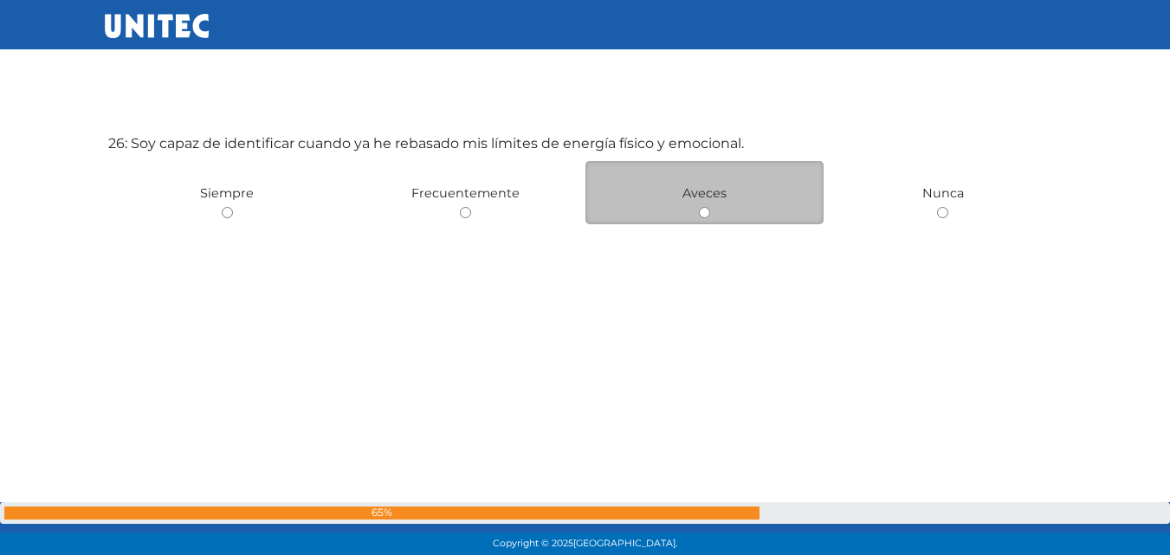
click at [703, 217] on input "radio" at bounding box center [704, 212] width 11 height 11
radio input "true"
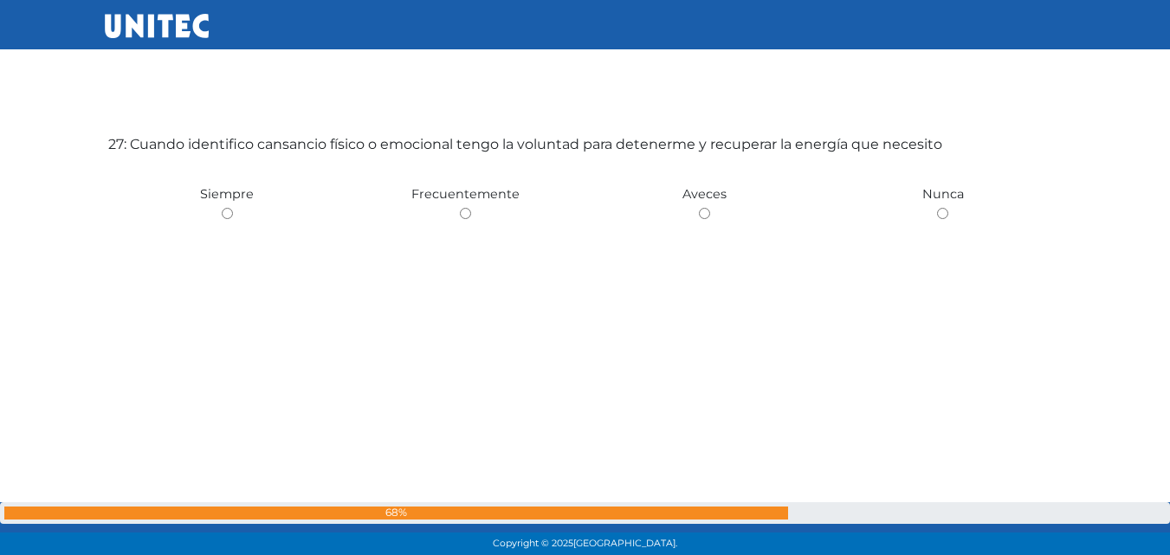
scroll to position [14564, 0]
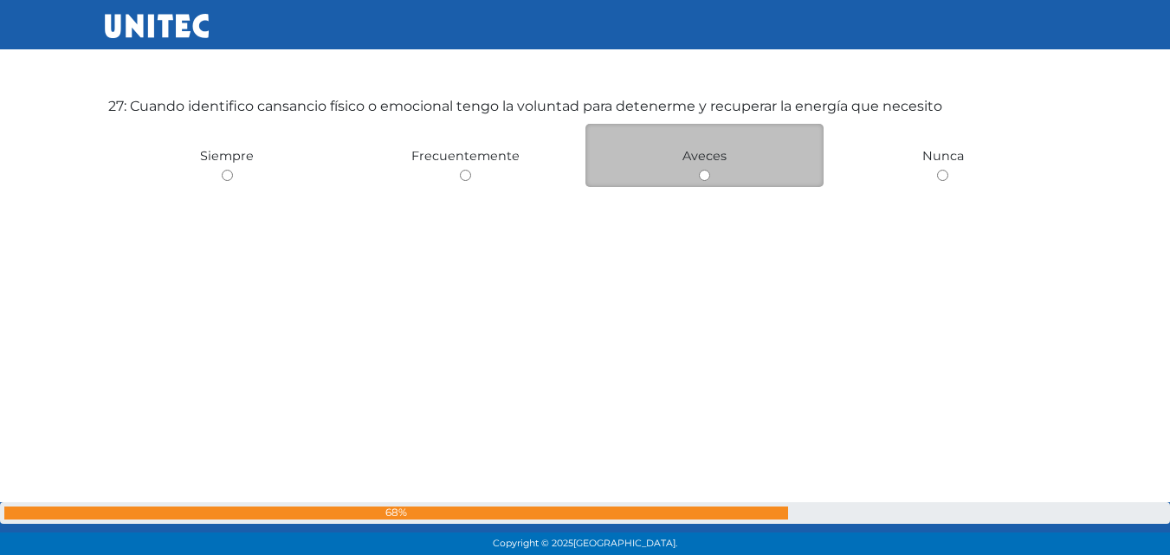
click at [706, 179] on input "radio" at bounding box center [704, 175] width 11 height 11
radio input "true"
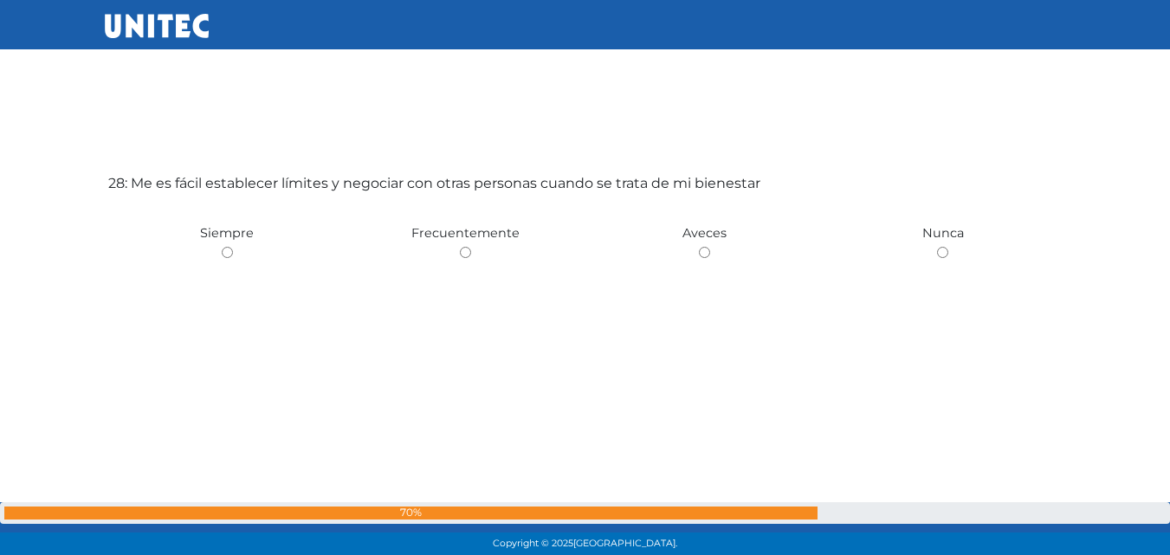
scroll to position [15080, 0]
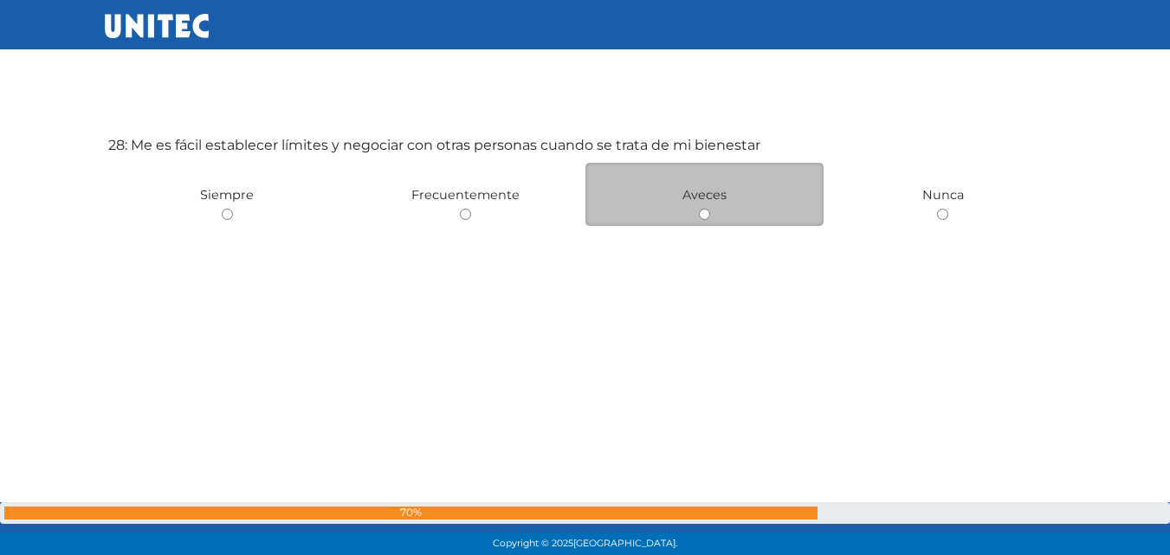
click at [702, 217] on input "radio" at bounding box center [704, 214] width 11 height 11
radio input "true"
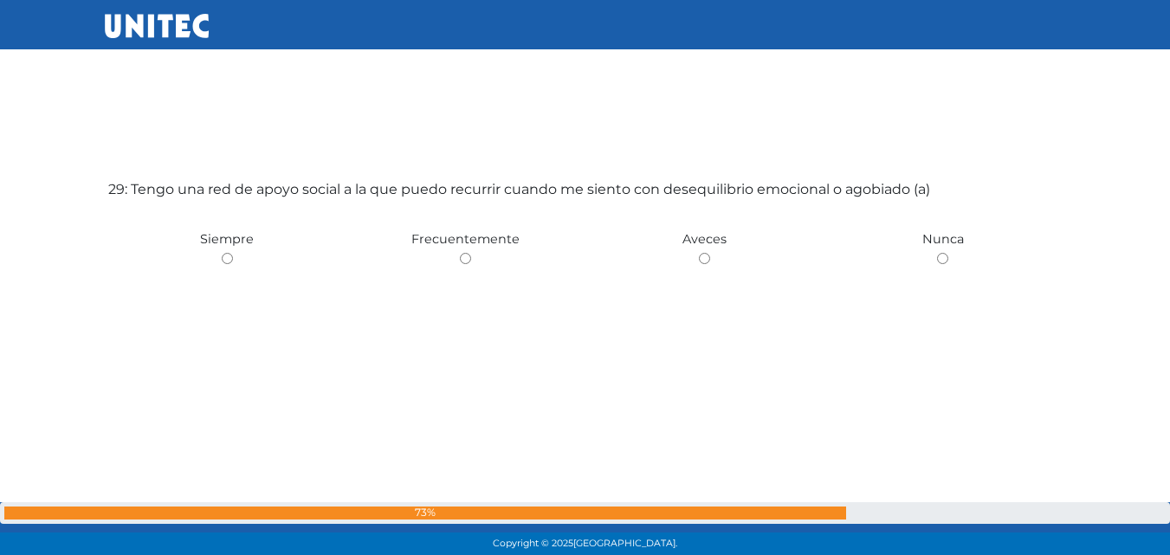
scroll to position [15632, 0]
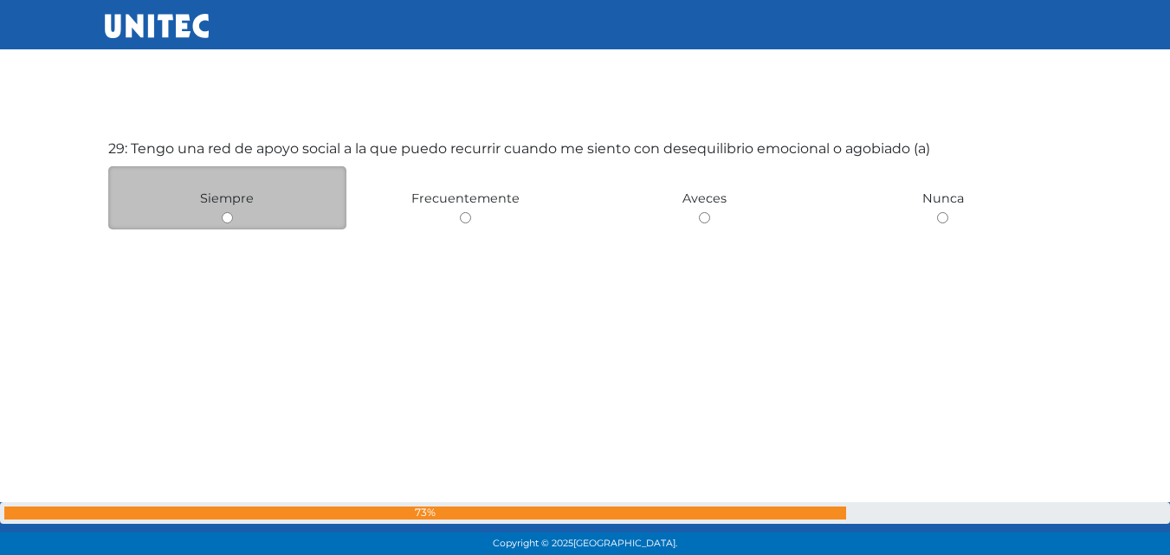
click at [234, 217] on div "Siempre" at bounding box center [227, 197] width 239 height 63
click at [222, 218] on input "radio" at bounding box center [227, 217] width 11 height 11
radio input "true"
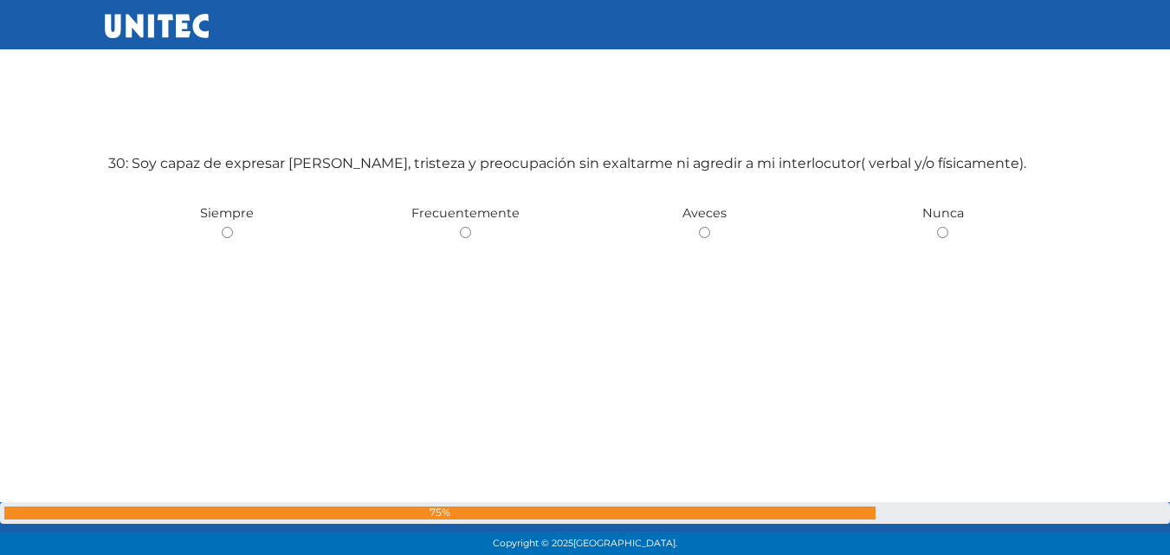
scroll to position [16187, 0]
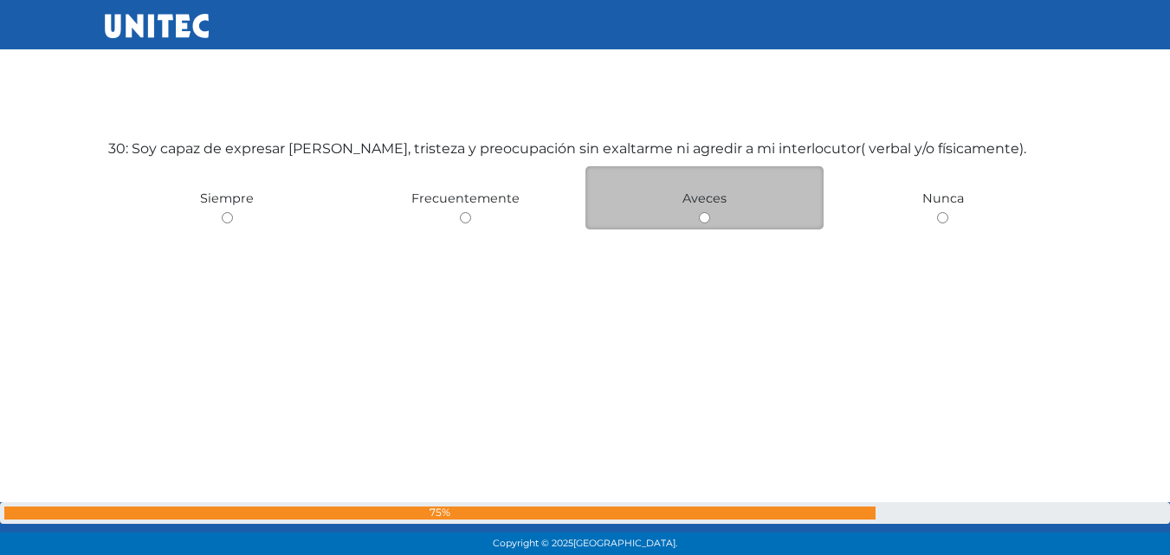
click at [699, 218] on input "radio" at bounding box center [704, 217] width 11 height 11
radio input "true"
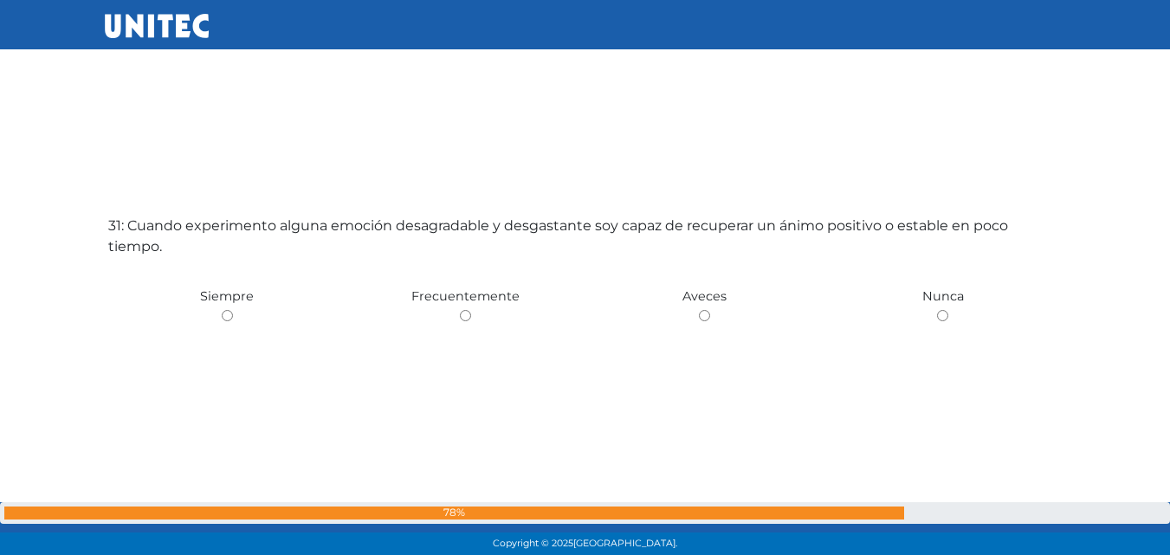
scroll to position [16703, 0]
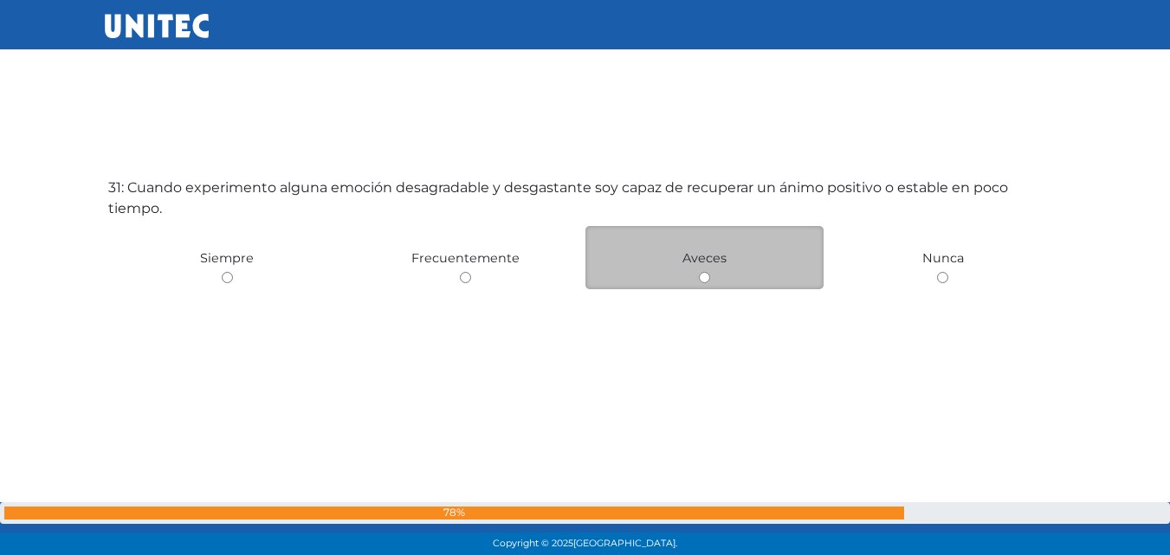
click at [711, 275] on div "Aveces" at bounding box center [704, 257] width 239 height 63
click at [705, 275] on input "radio" at bounding box center [704, 277] width 11 height 11
radio input "true"
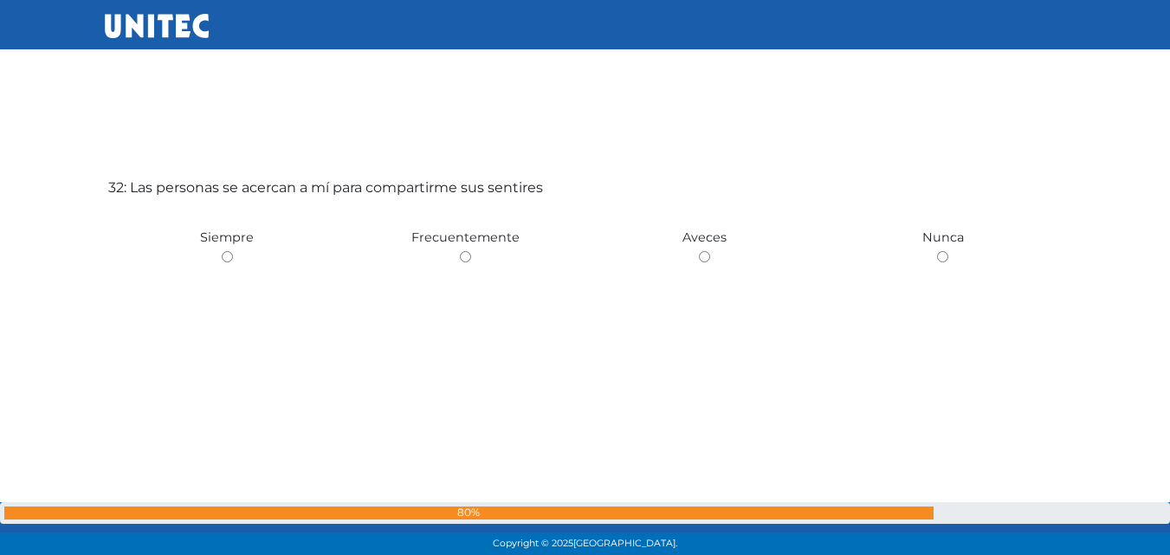
scroll to position [17334, 0]
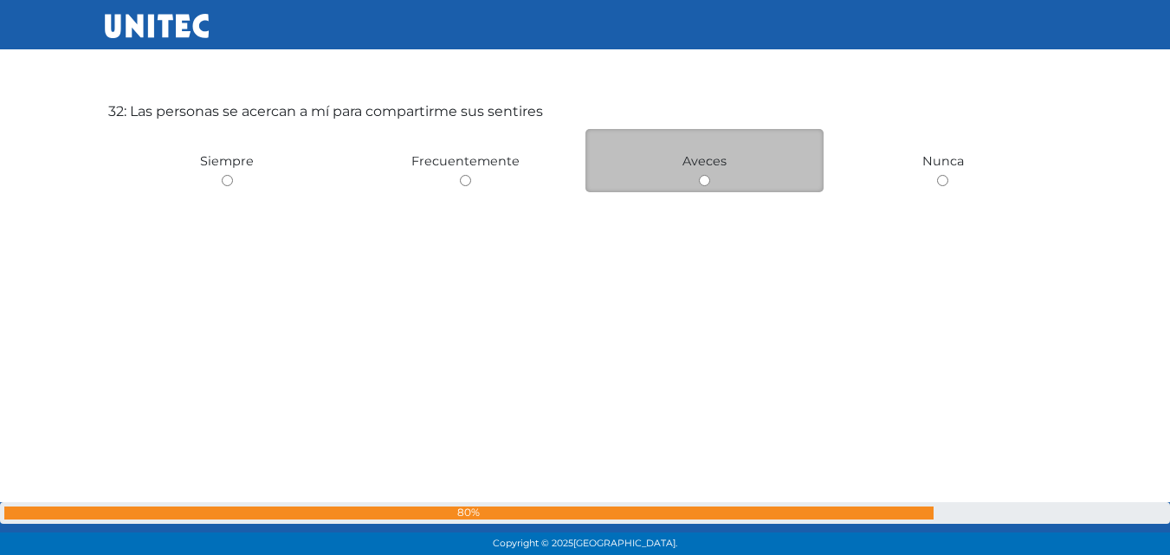
click at [706, 180] on input "radio" at bounding box center [704, 180] width 11 height 11
radio input "true"
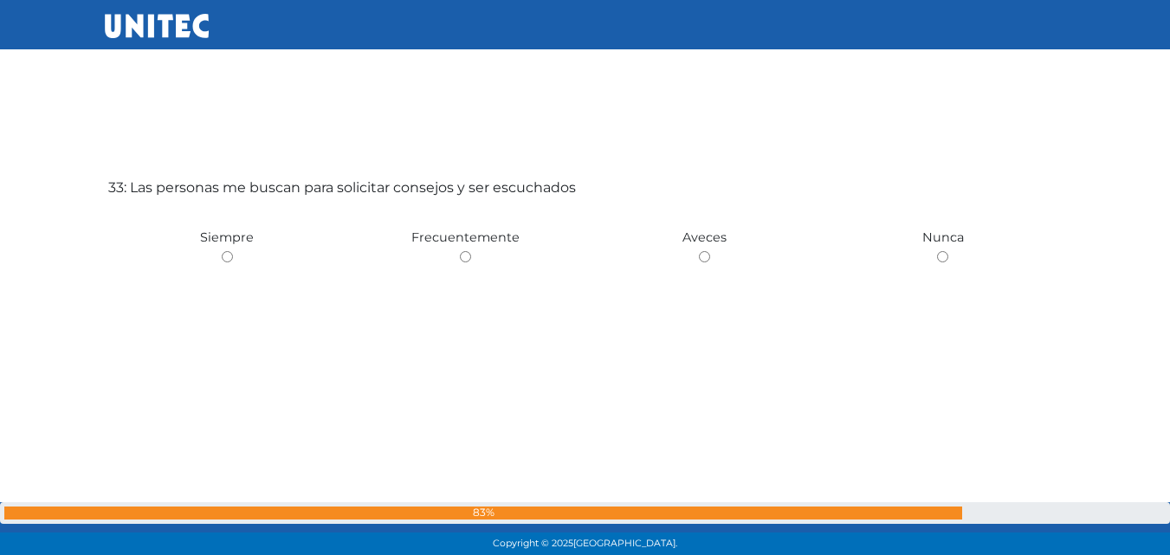
scroll to position [17851, 0]
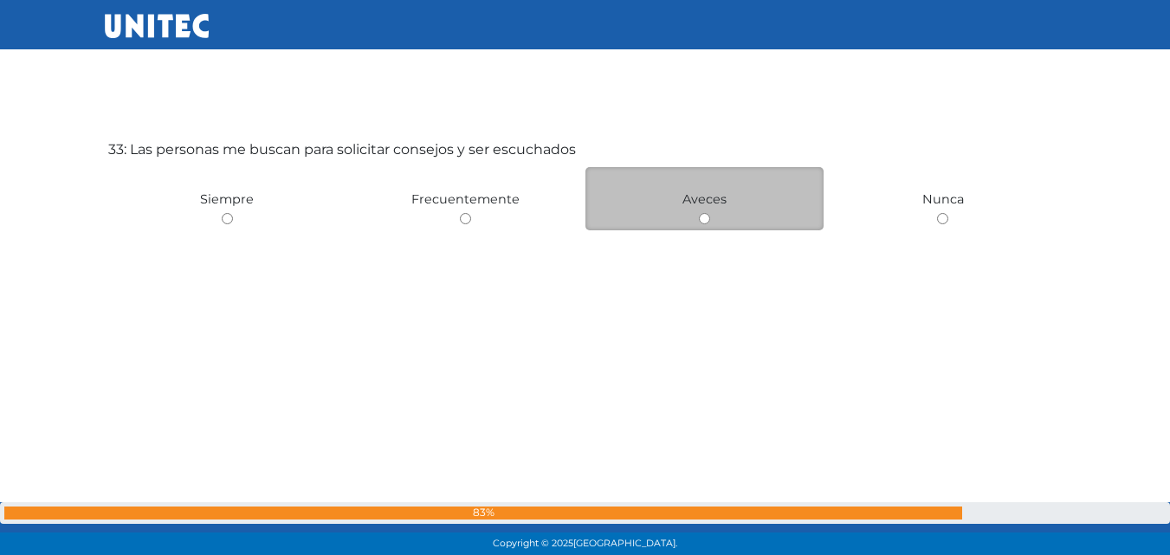
click at [700, 217] on input "radio" at bounding box center [704, 218] width 11 height 11
radio input "true"
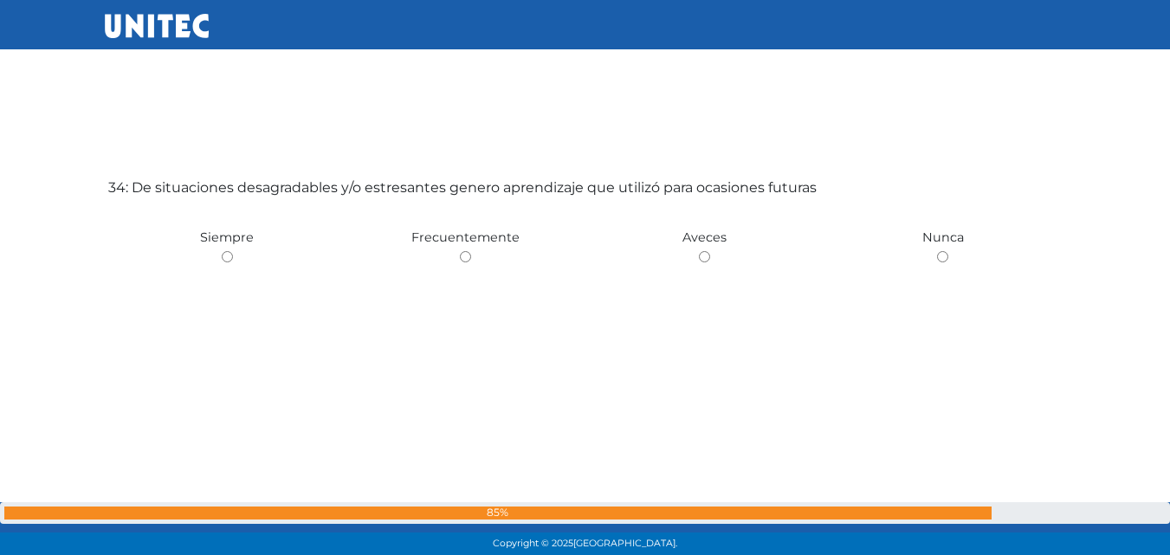
scroll to position [18407, 0]
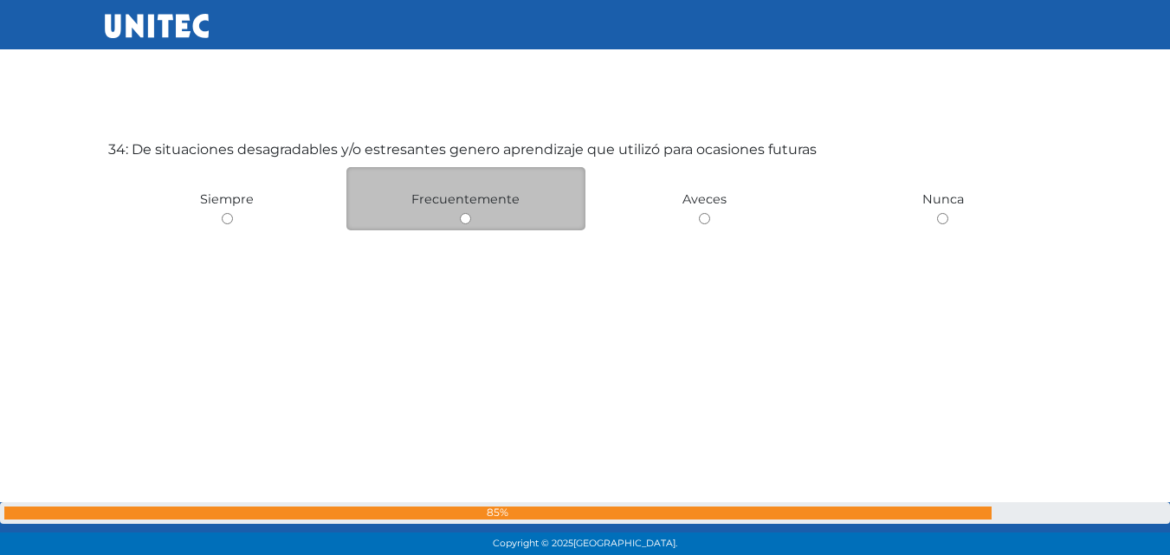
click at [467, 217] on input "radio" at bounding box center [465, 218] width 11 height 11
radio input "true"
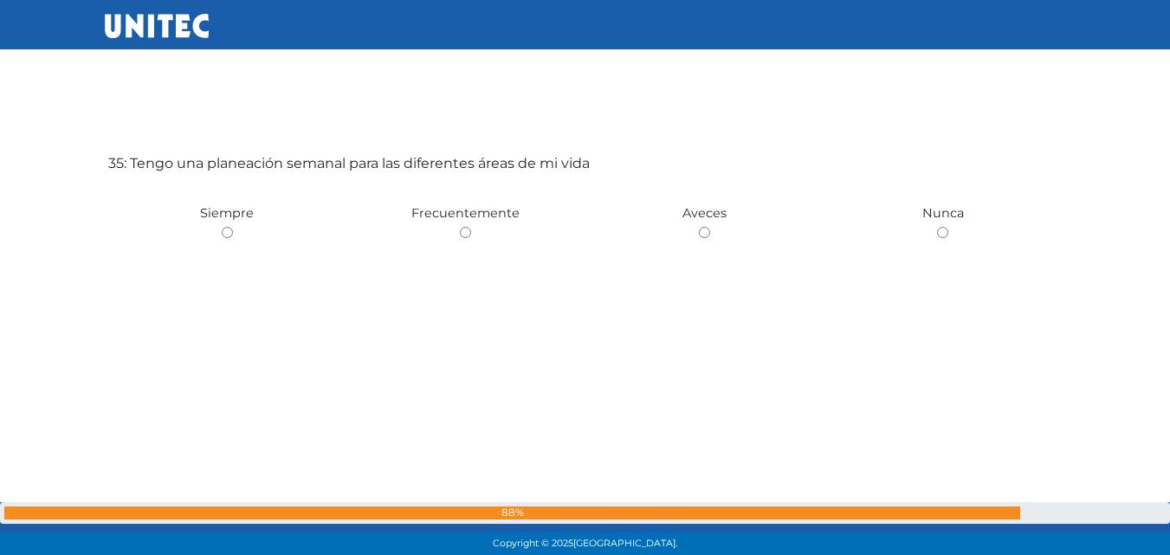
scroll to position [18963, 0]
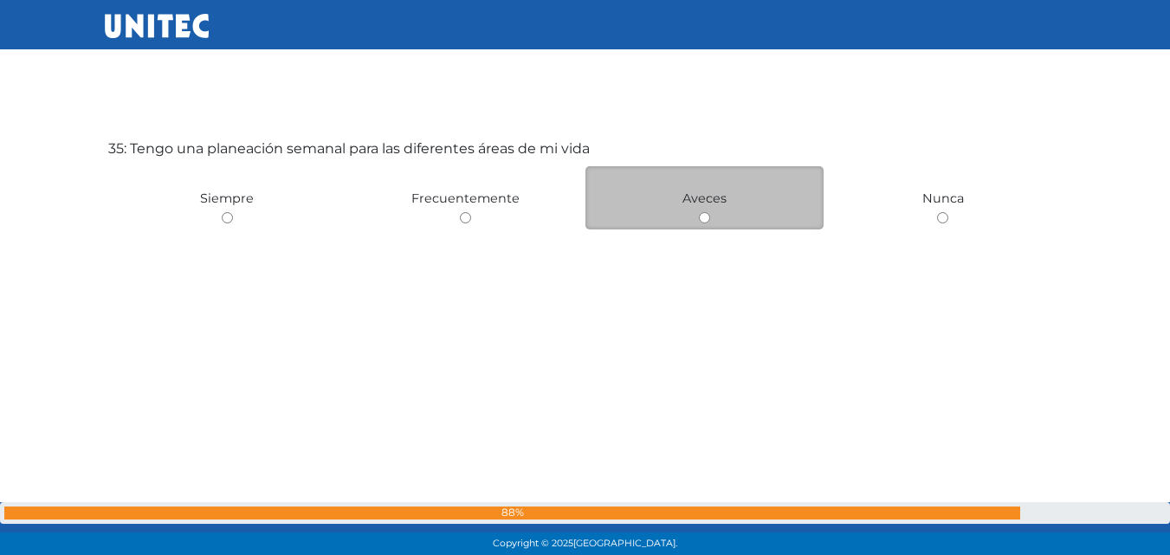
click at [698, 210] on div "Aveces" at bounding box center [704, 197] width 239 height 63
click at [708, 217] on input "radio" at bounding box center [704, 217] width 11 height 11
radio input "true"
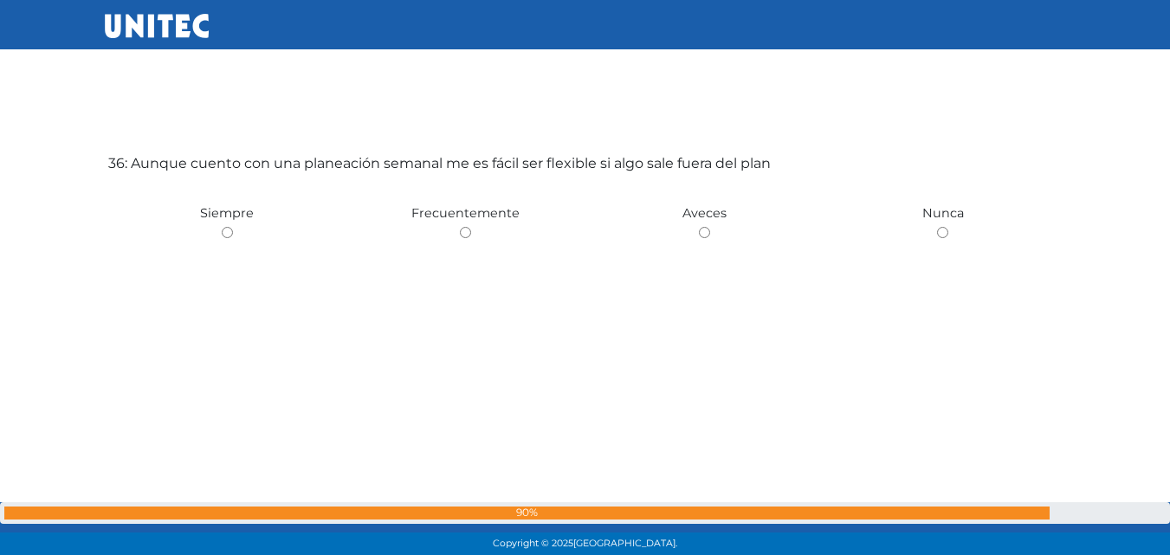
scroll to position [19518, 0]
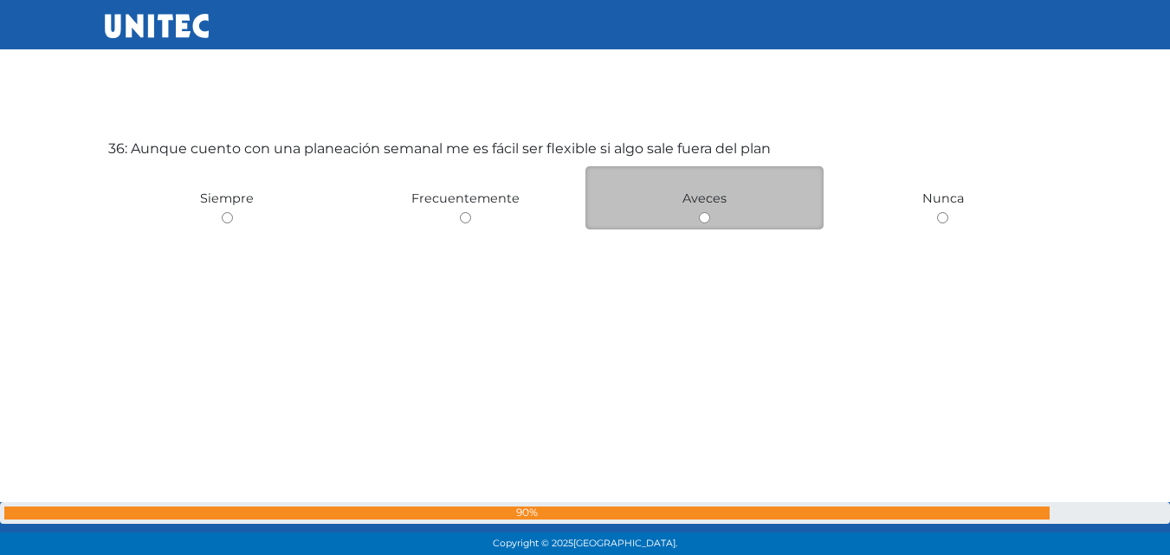
click at [708, 218] on input "radio" at bounding box center [704, 217] width 11 height 11
radio input "true"
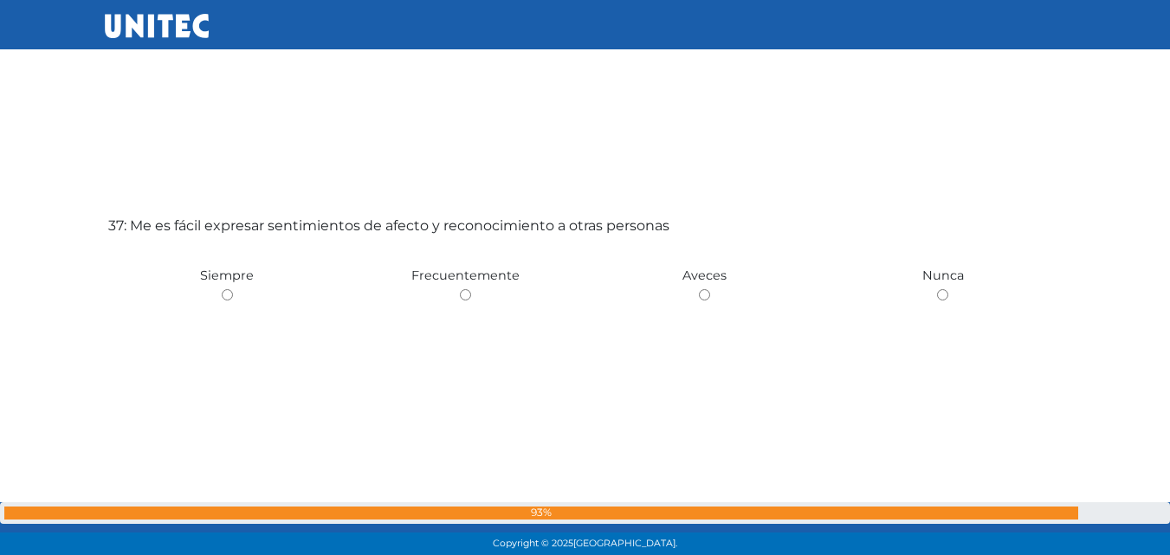
scroll to position [20072, 0]
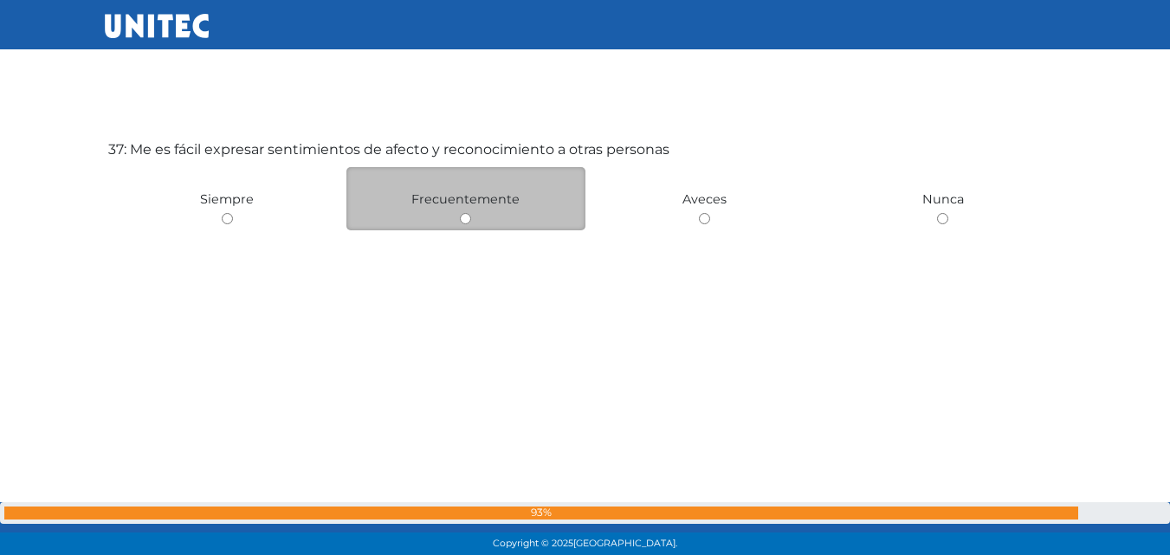
click at [472, 213] on div "Frecuentemente" at bounding box center [465, 198] width 239 height 63
click at [463, 217] on input "radio" at bounding box center [465, 218] width 11 height 11
radio input "true"
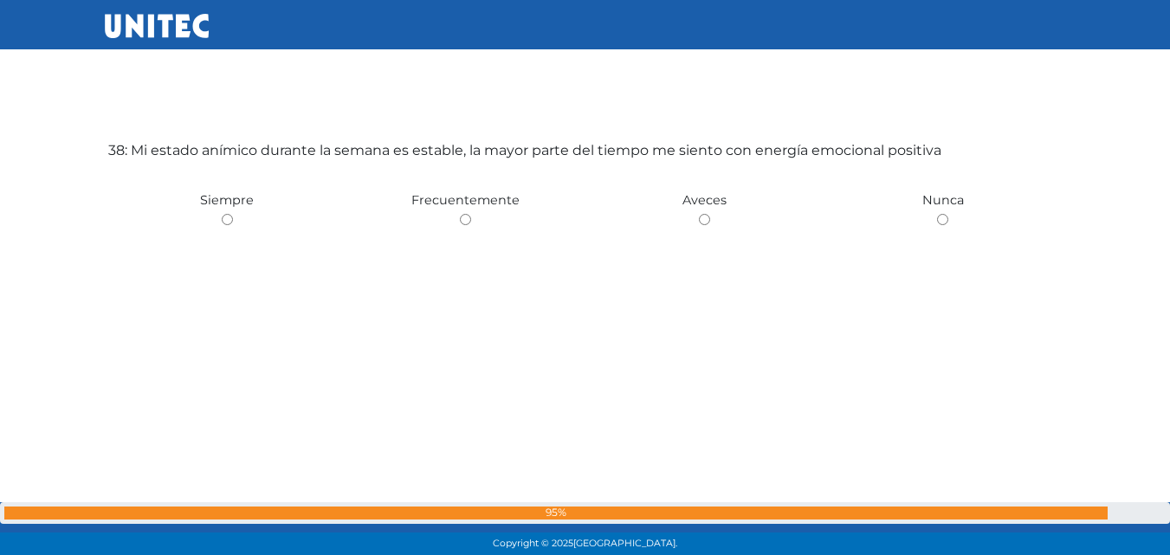
scroll to position [20664, 0]
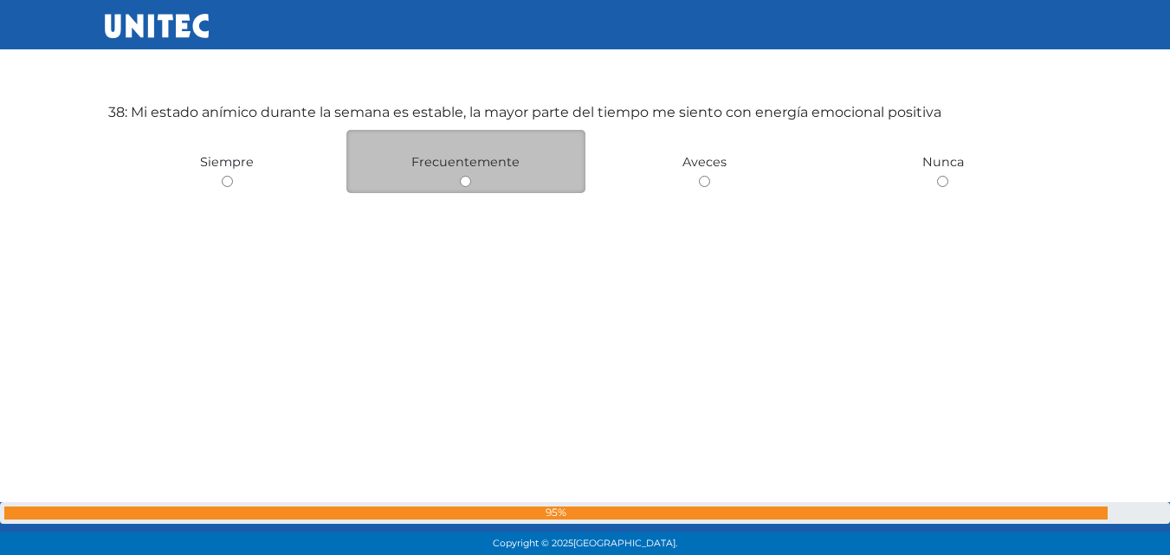
click at [467, 176] on input "radio" at bounding box center [465, 181] width 11 height 11
radio input "true"
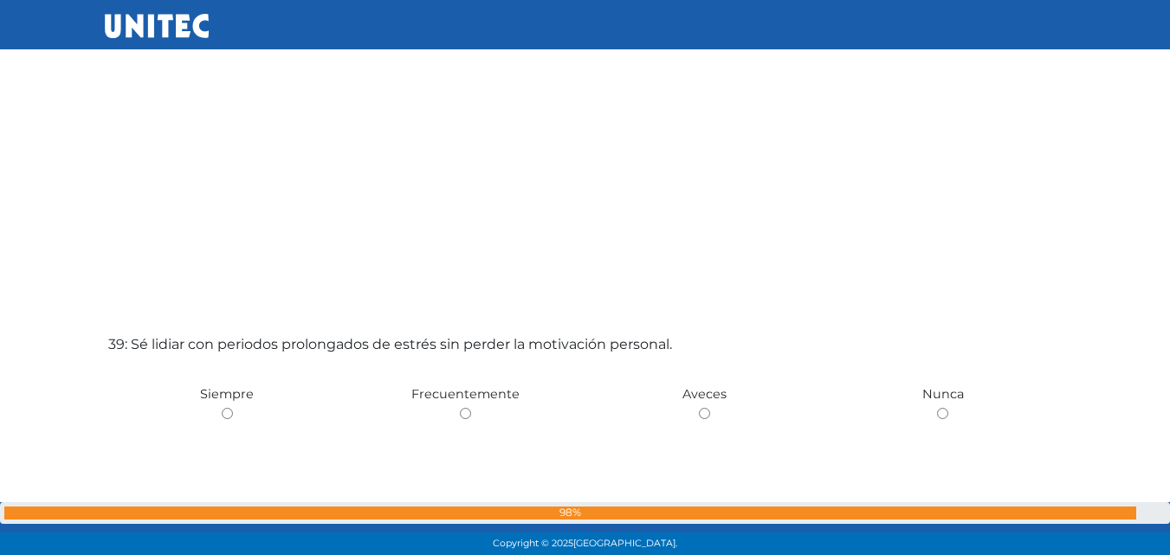
scroll to position [21183, 0]
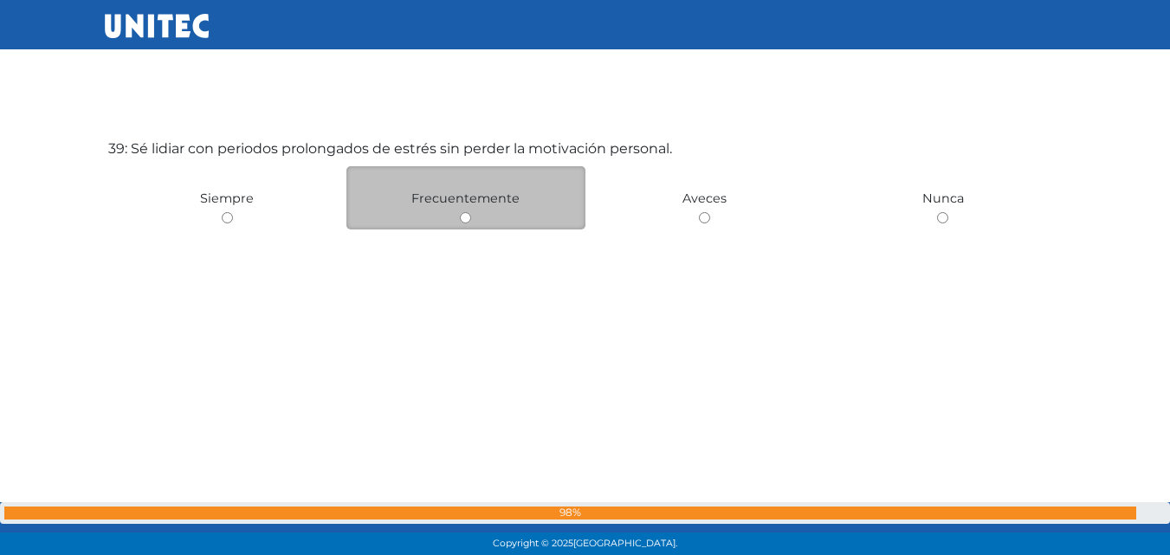
click at [453, 226] on div "Frecuentemente" at bounding box center [465, 197] width 239 height 63
click at [476, 217] on div "Frecuentemente" at bounding box center [465, 197] width 239 height 63
click at [466, 218] on input "radio" at bounding box center [465, 217] width 11 height 11
radio input "true"
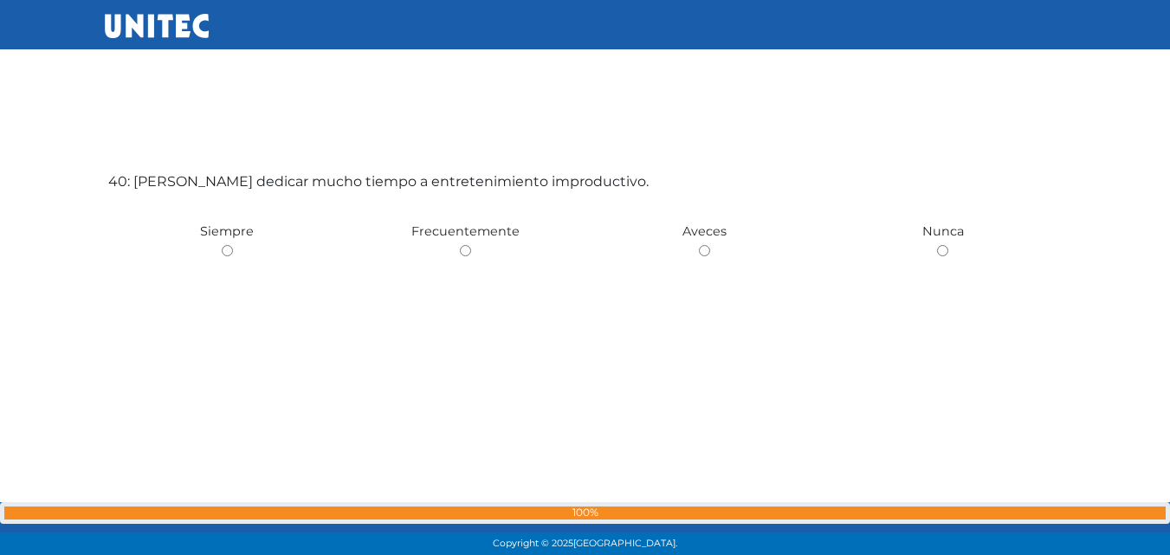
scroll to position [21738, 0]
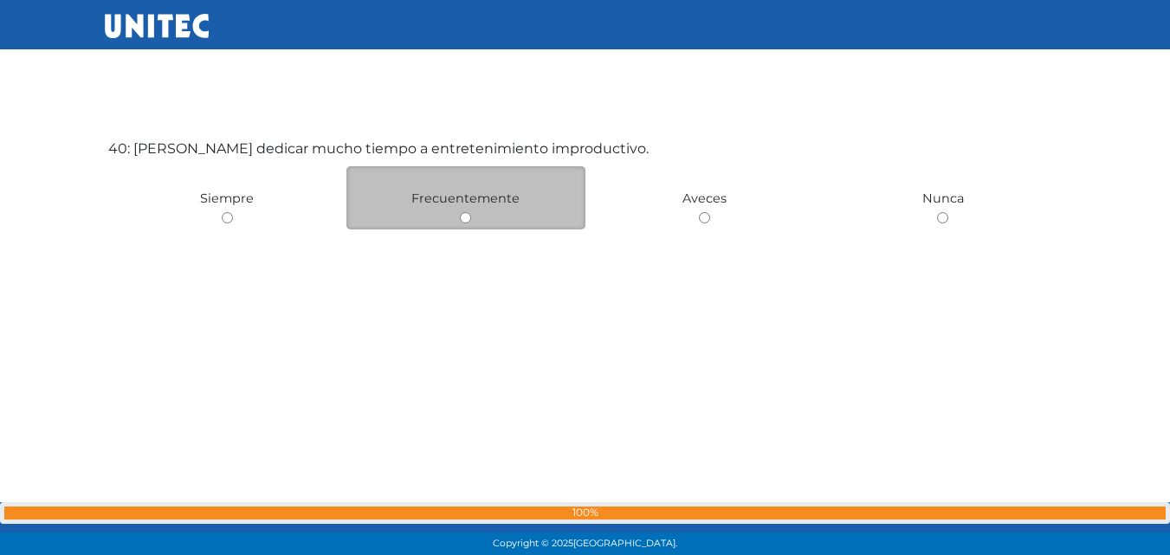
click at [478, 210] on div "Frecuentemente" at bounding box center [465, 197] width 239 height 63
click at [463, 212] on input "radio" at bounding box center [465, 217] width 11 height 11
radio input "true"
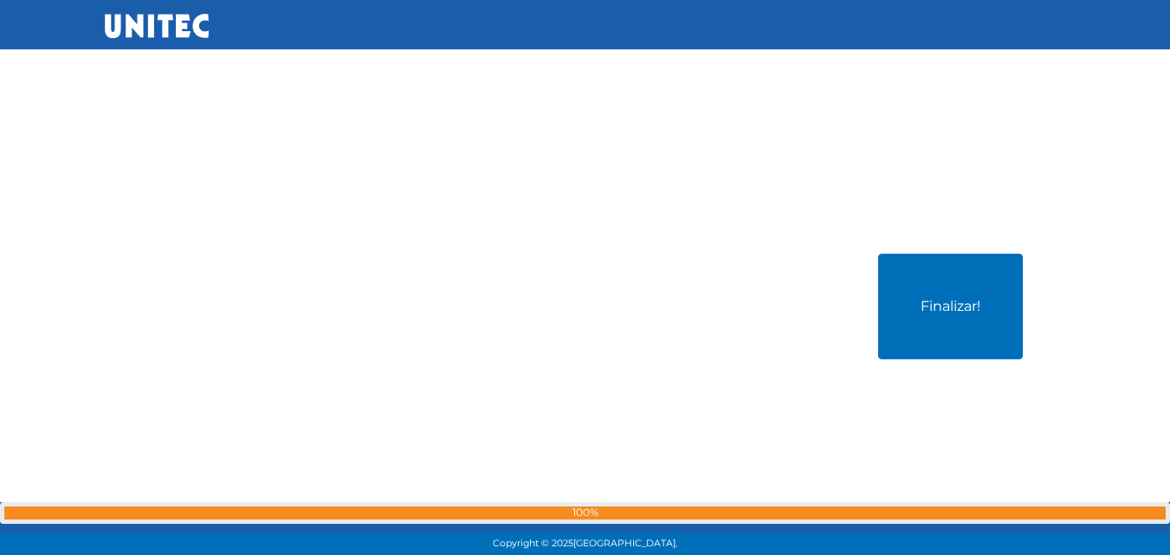
scroll to position [22255, 0]
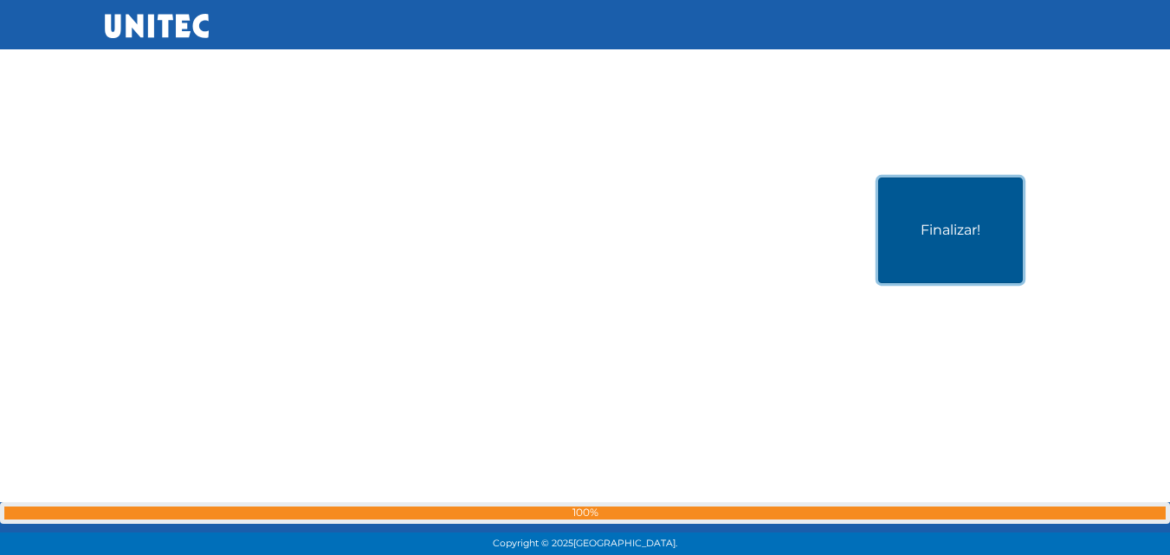
click at [948, 239] on button "Finalizar!" at bounding box center [950, 231] width 145 height 106
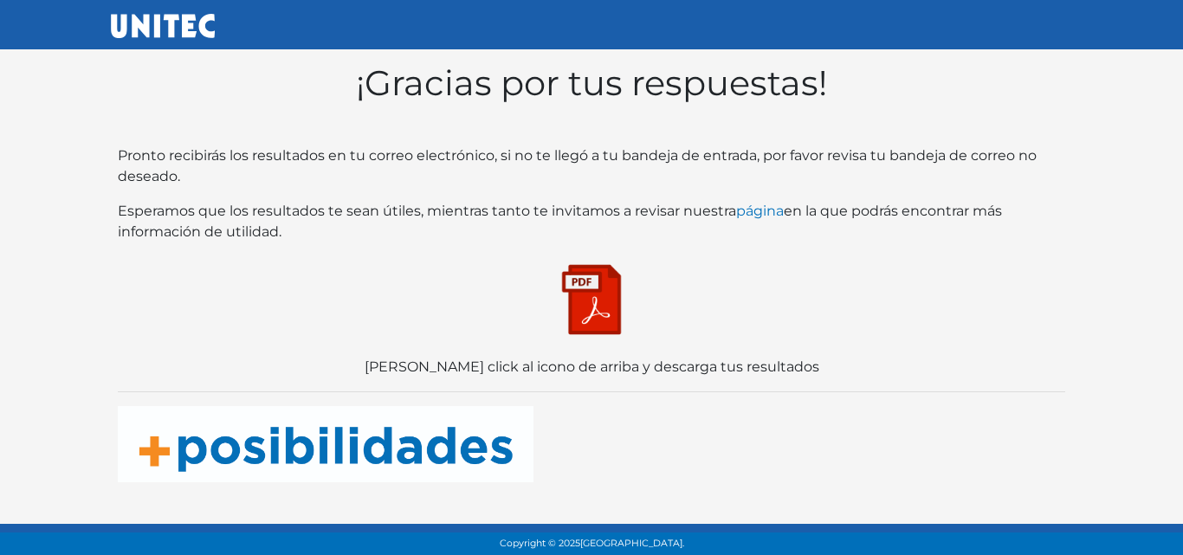
click at [611, 306] on img at bounding box center [591, 299] width 87 height 87
